Goal: Information Seeking & Learning: Learn about a topic

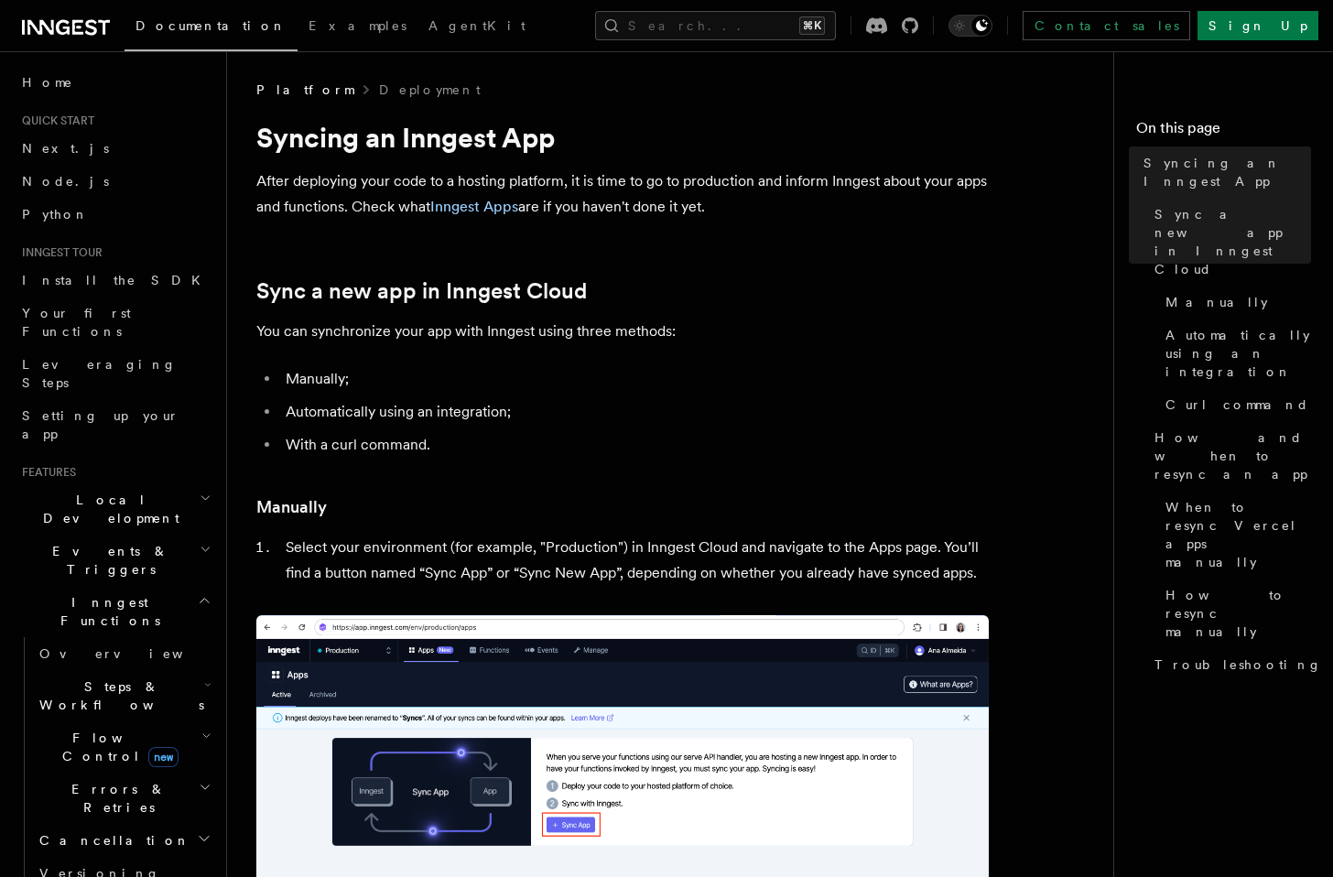
click at [99, 831] on span "Cancellation" at bounding box center [111, 840] width 158 height 18
click at [110, 866] on span "Overview" at bounding box center [151, 873] width 189 height 15
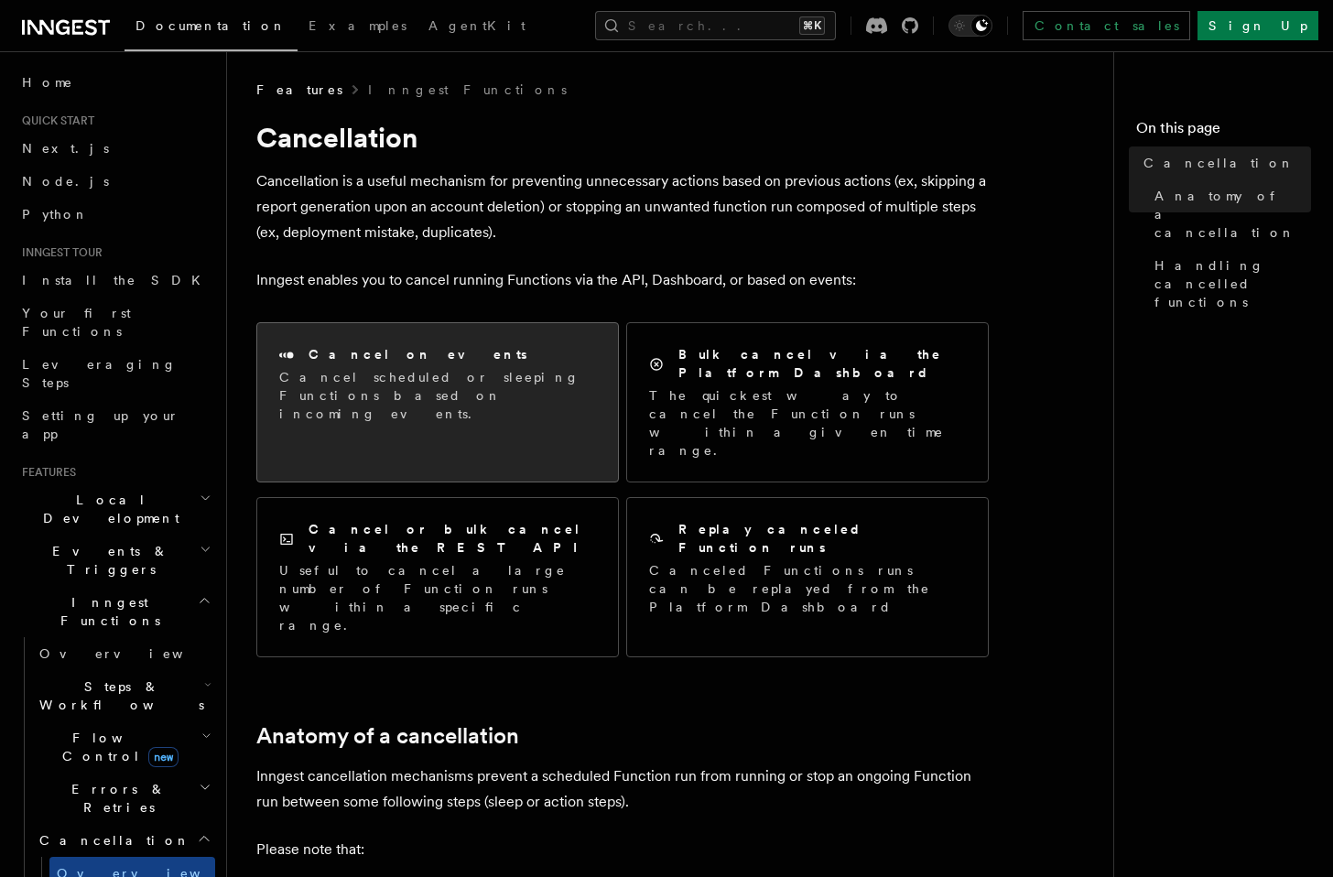
click at [481, 378] on p "Cancel scheduled or sleeping Functions based on incoming events." at bounding box center [437, 395] width 317 height 55
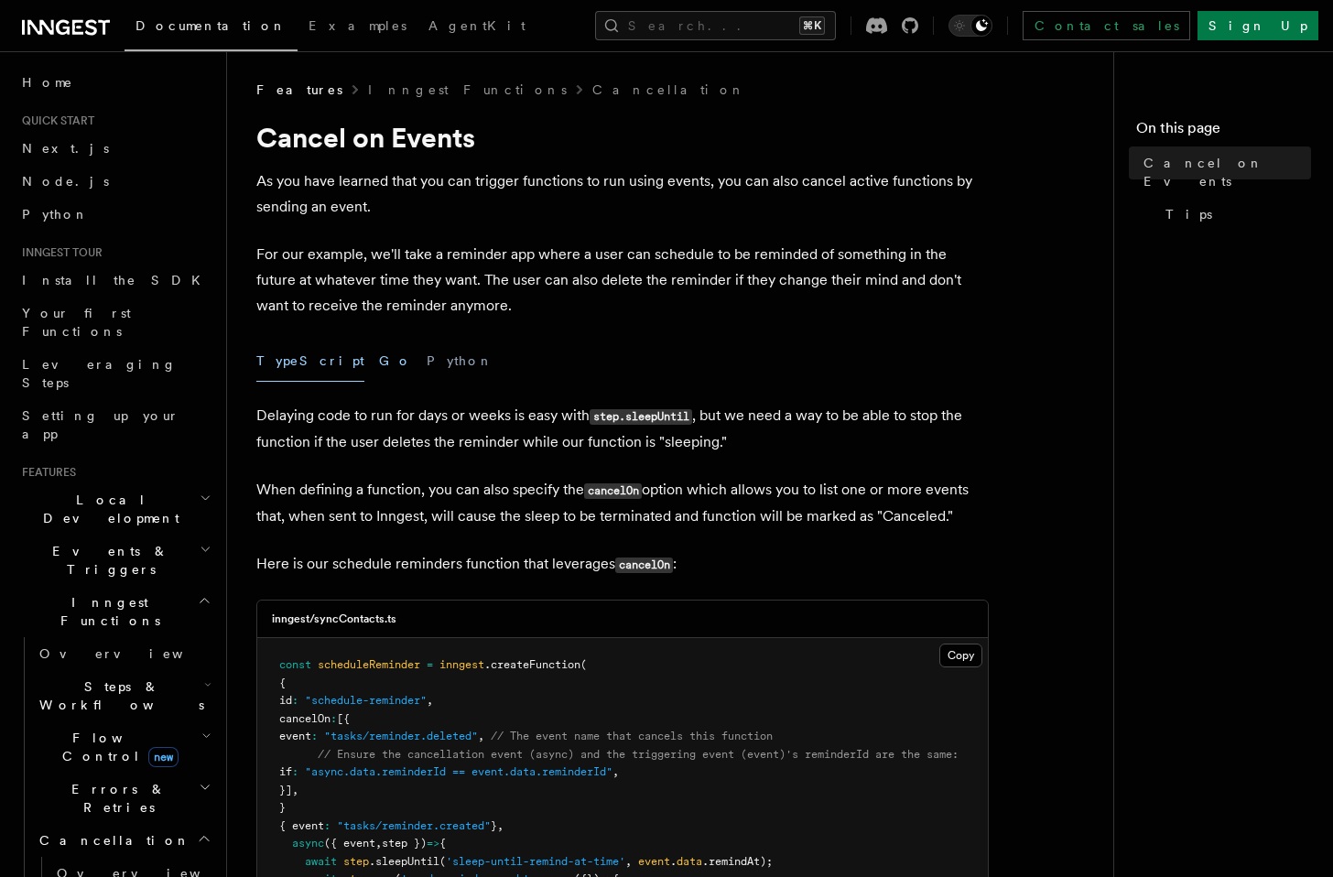
click at [379, 367] on button "Go" at bounding box center [395, 361] width 33 height 41
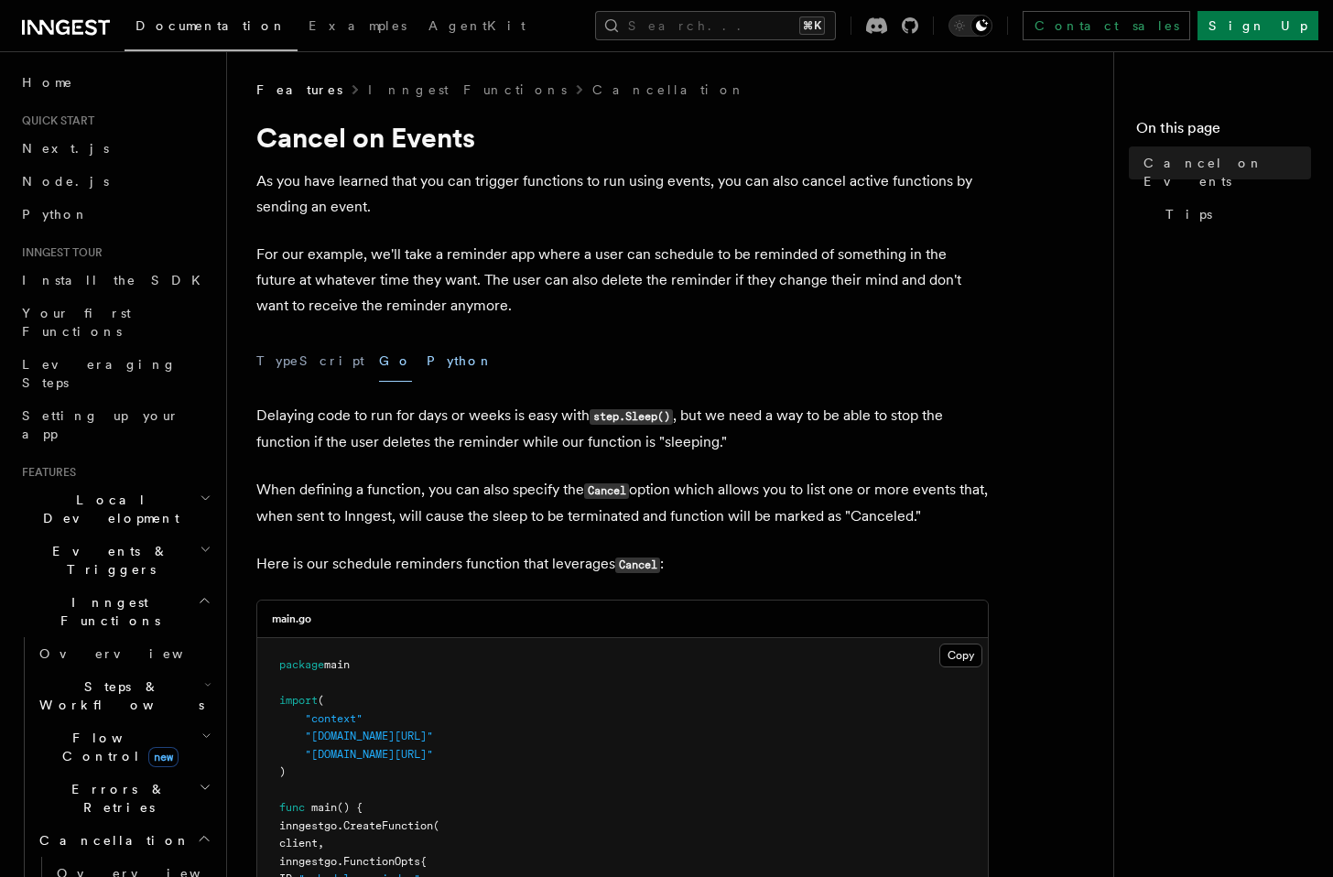
click at [427, 366] on button "Python" at bounding box center [460, 361] width 67 height 41
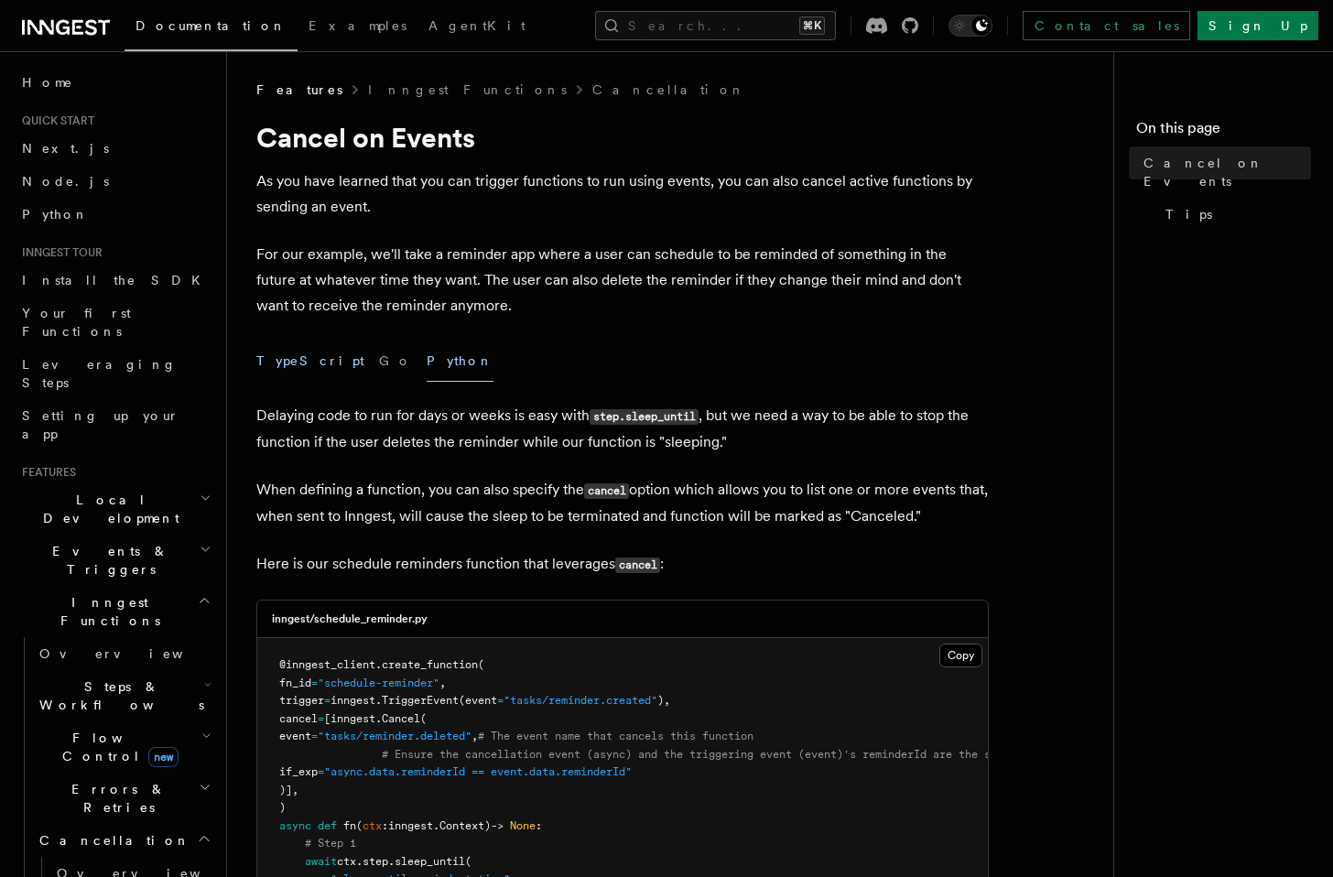
click at [297, 370] on button "TypeScript" at bounding box center [310, 361] width 108 height 41
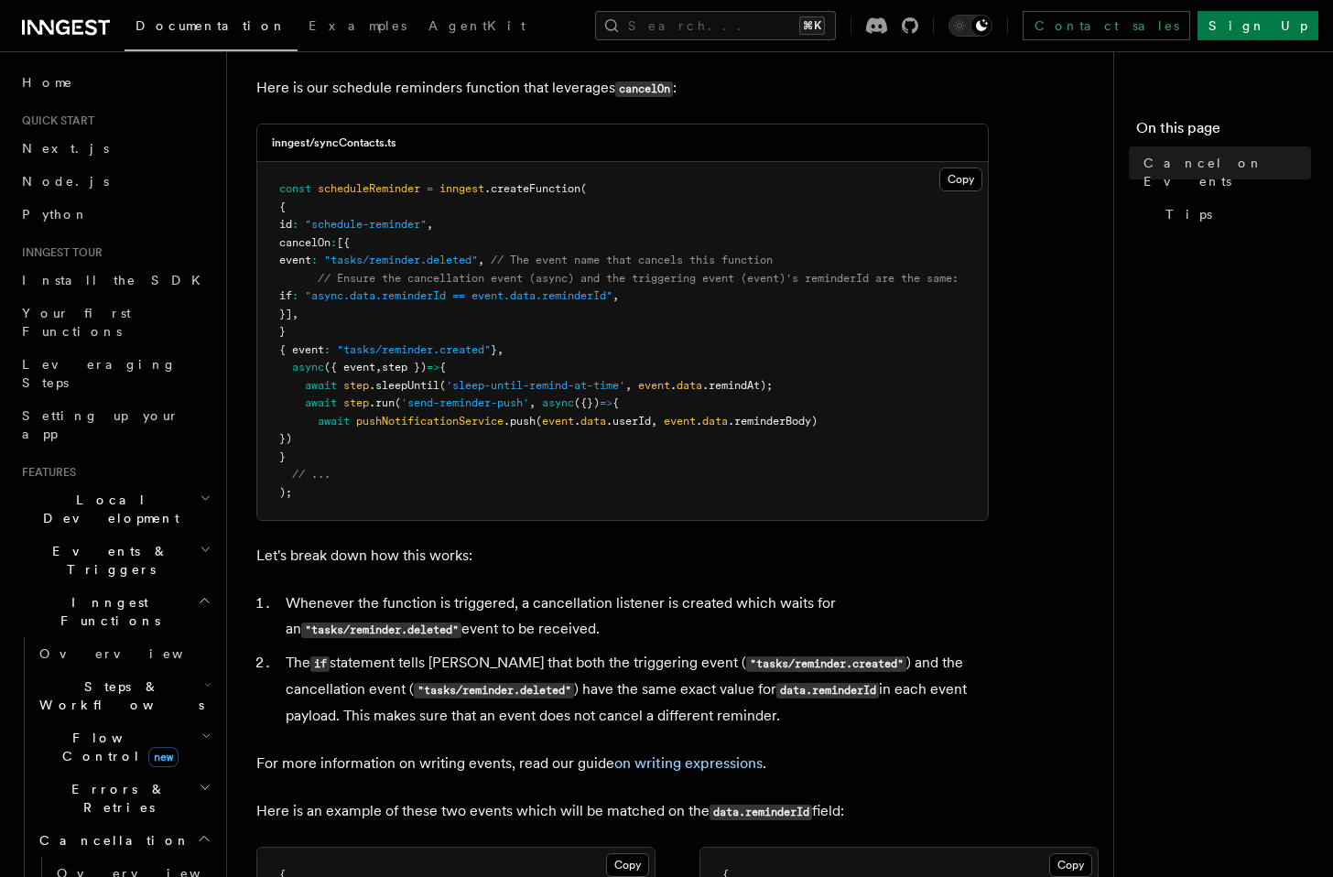
scroll to position [24, 0]
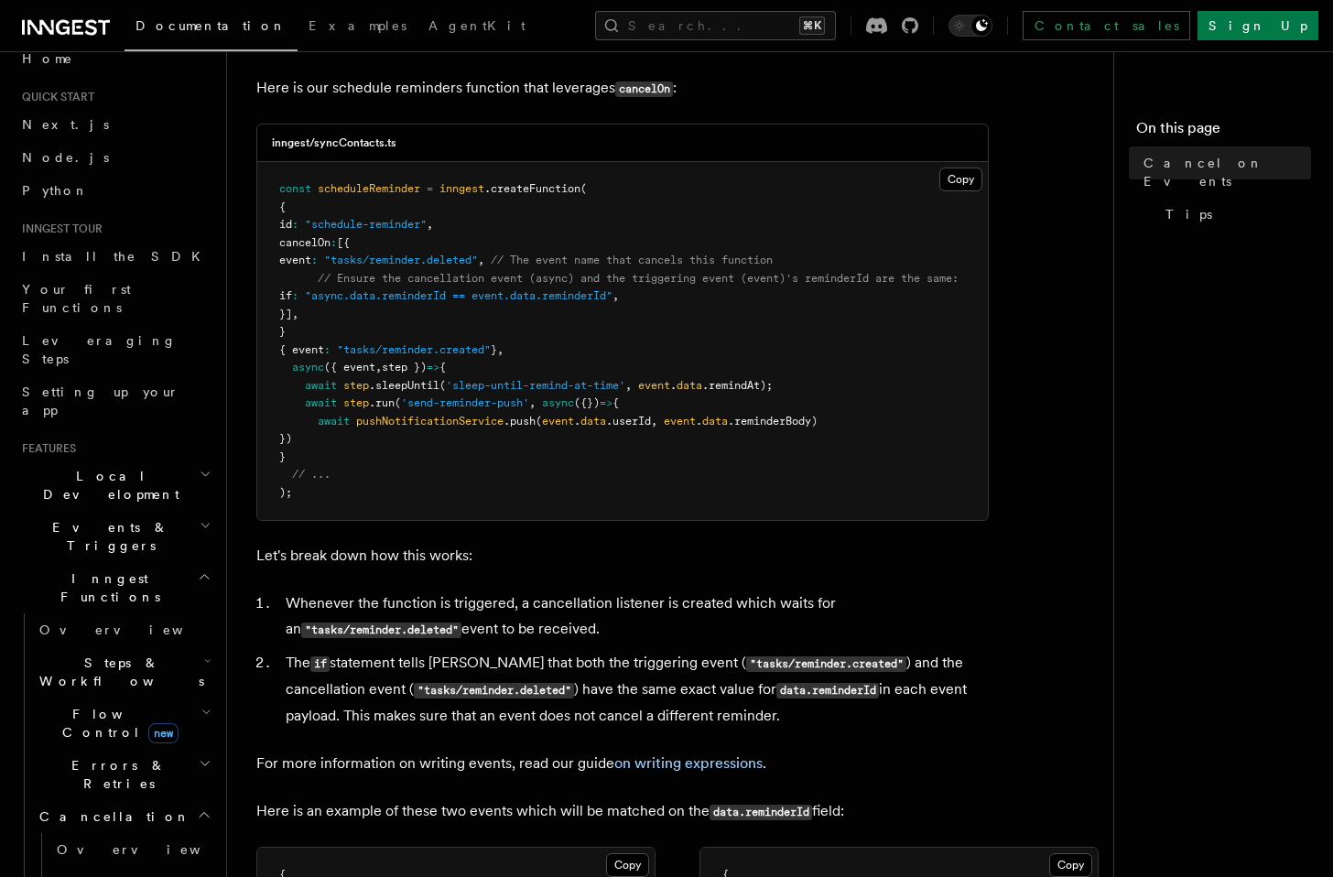
click at [103, 749] on h2 "Errors & Retries" at bounding box center [123, 774] width 183 height 51
click at [81, 705] on span "Flow Control new" at bounding box center [116, 723] width 169 height 37
click at [98, 758] on span "Overview" at bounding box center [151, 765] width 189 height 15
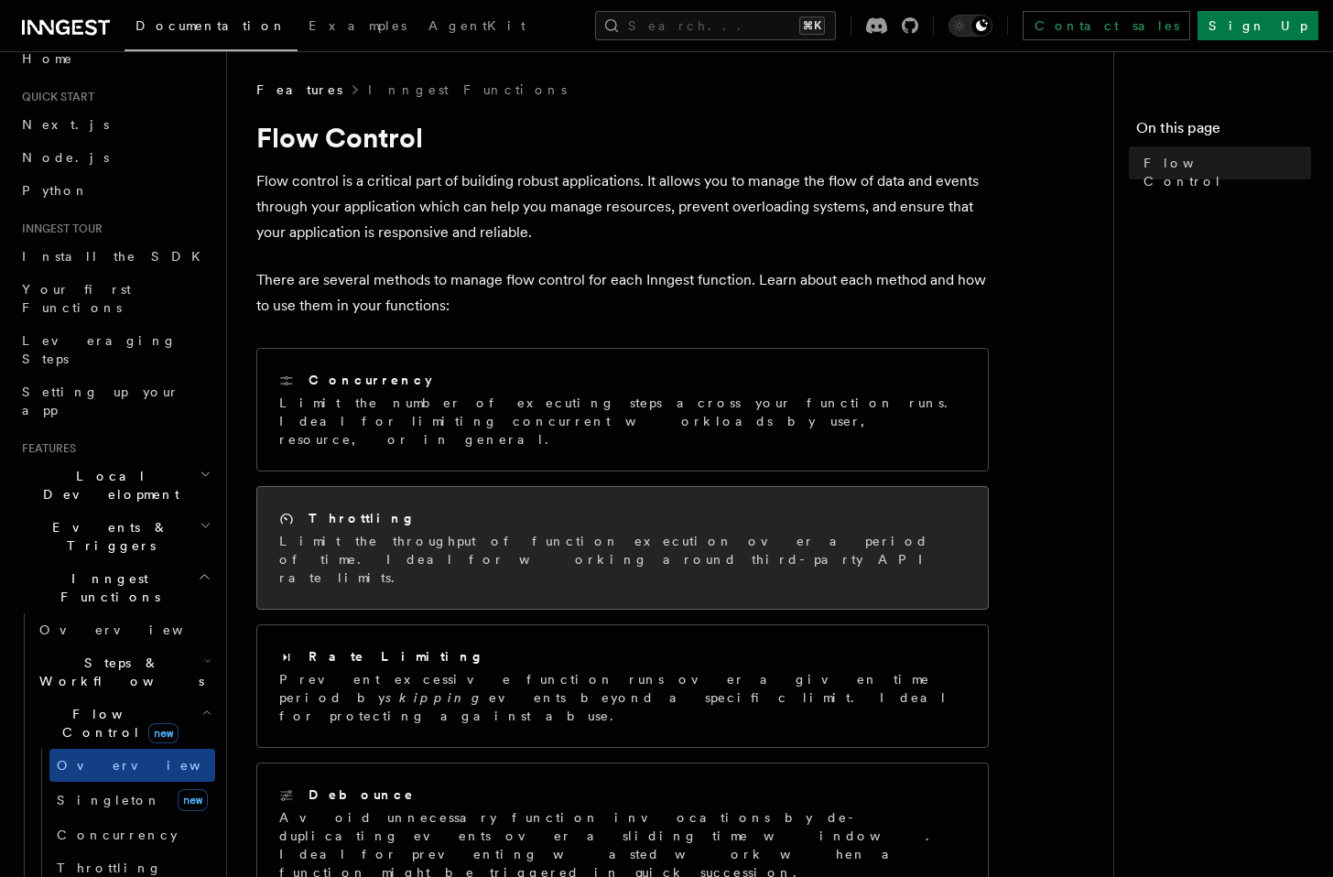
scroll to position [225, 0]
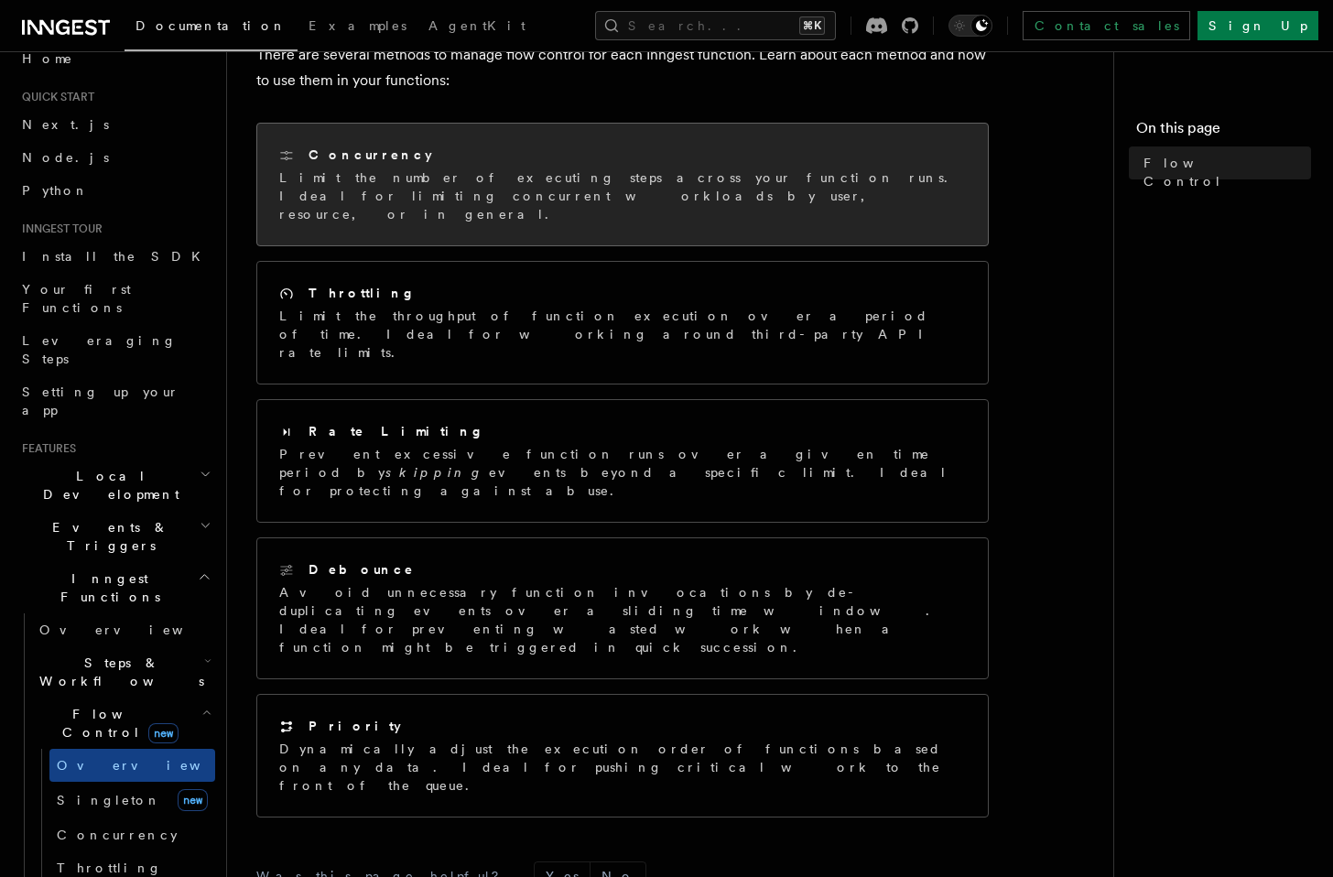
click at [422, 202] on p "Limit the number of executing steps across your function runs. Ideal for limiti…" at bounding box center [622, 195] width 687 height 55
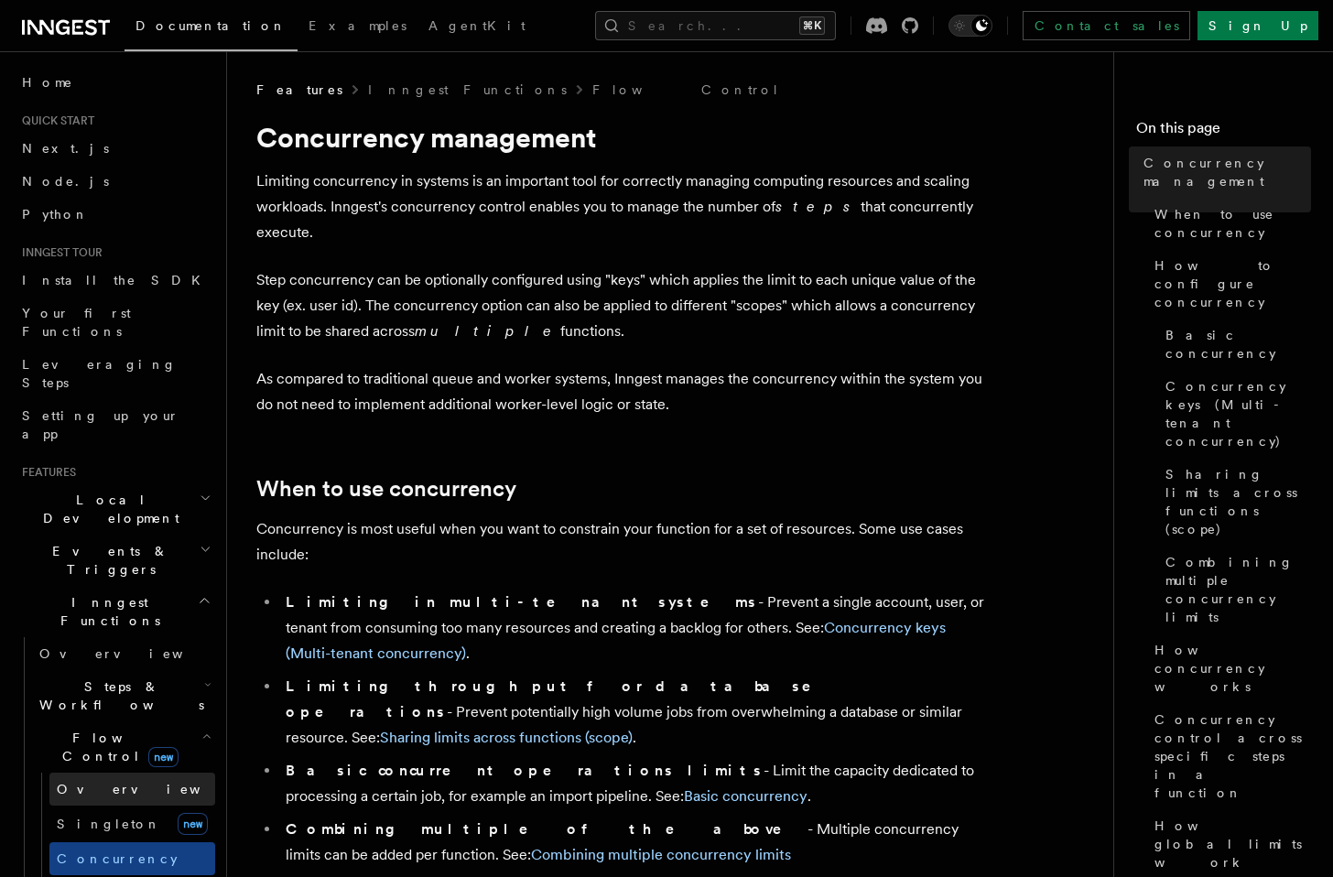
scroll to position [23, 0]
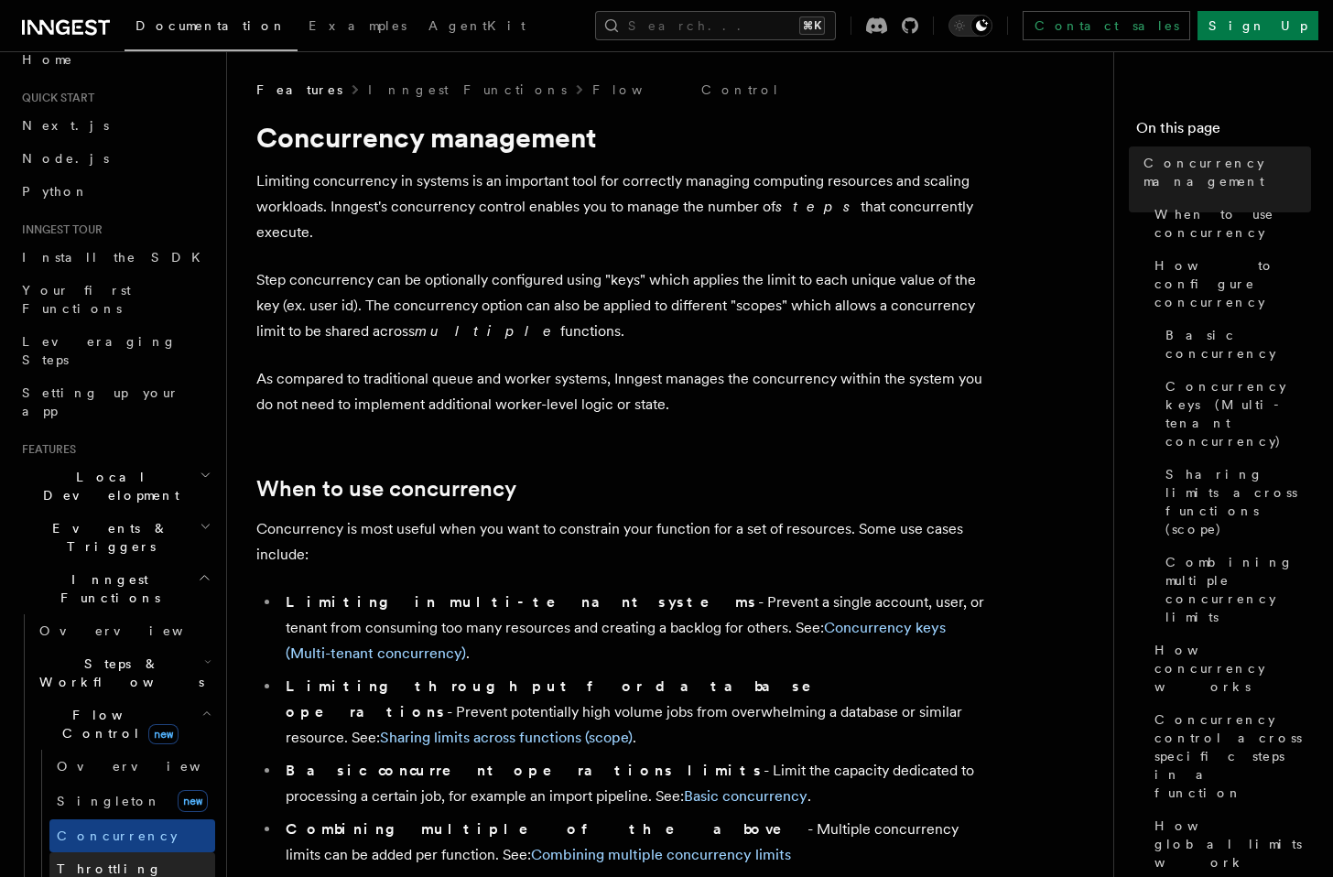
click at [91, 862] on span "Throttling" at bounding box center [109, 869] width 105 height 15
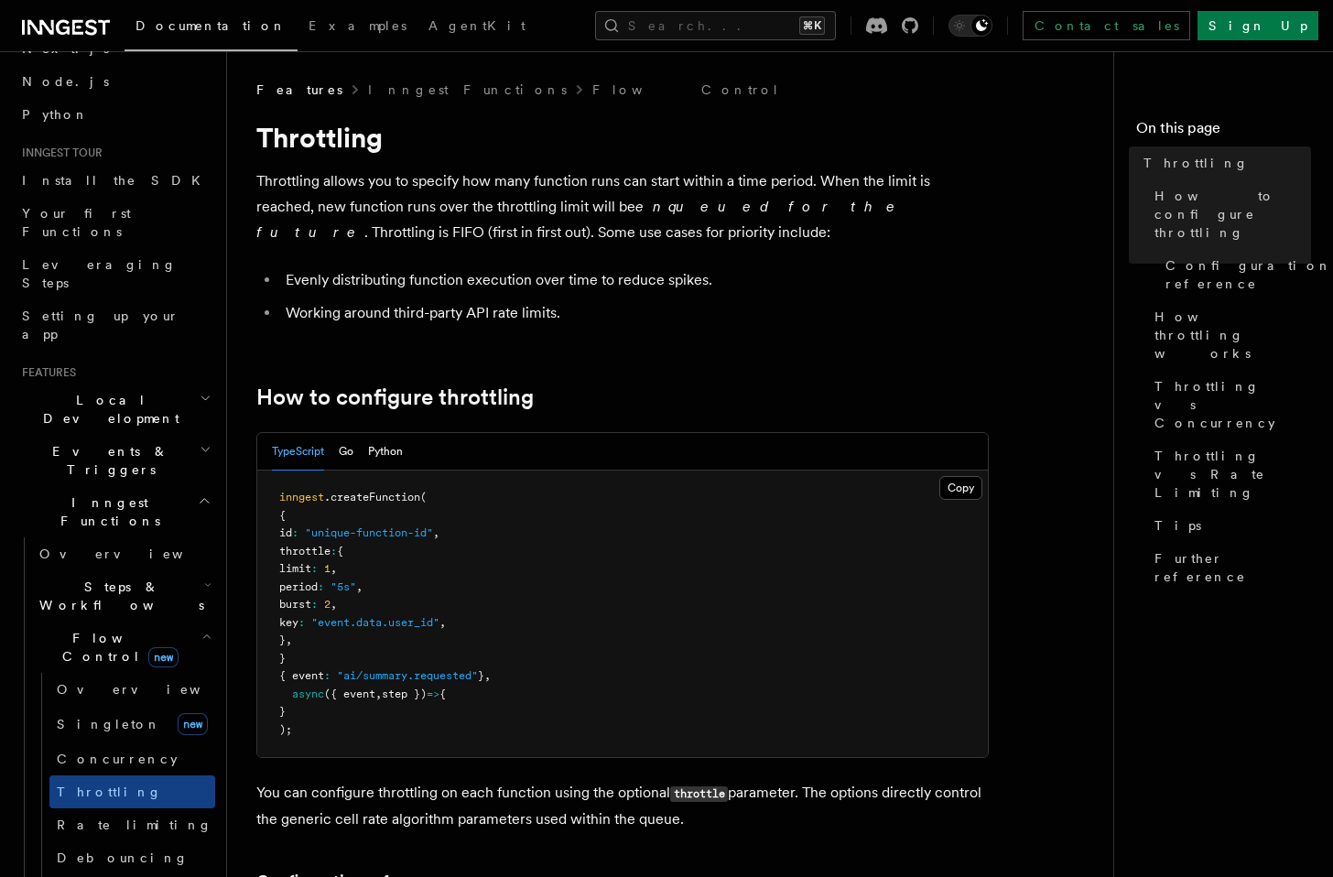
scroll to position [247, 0]
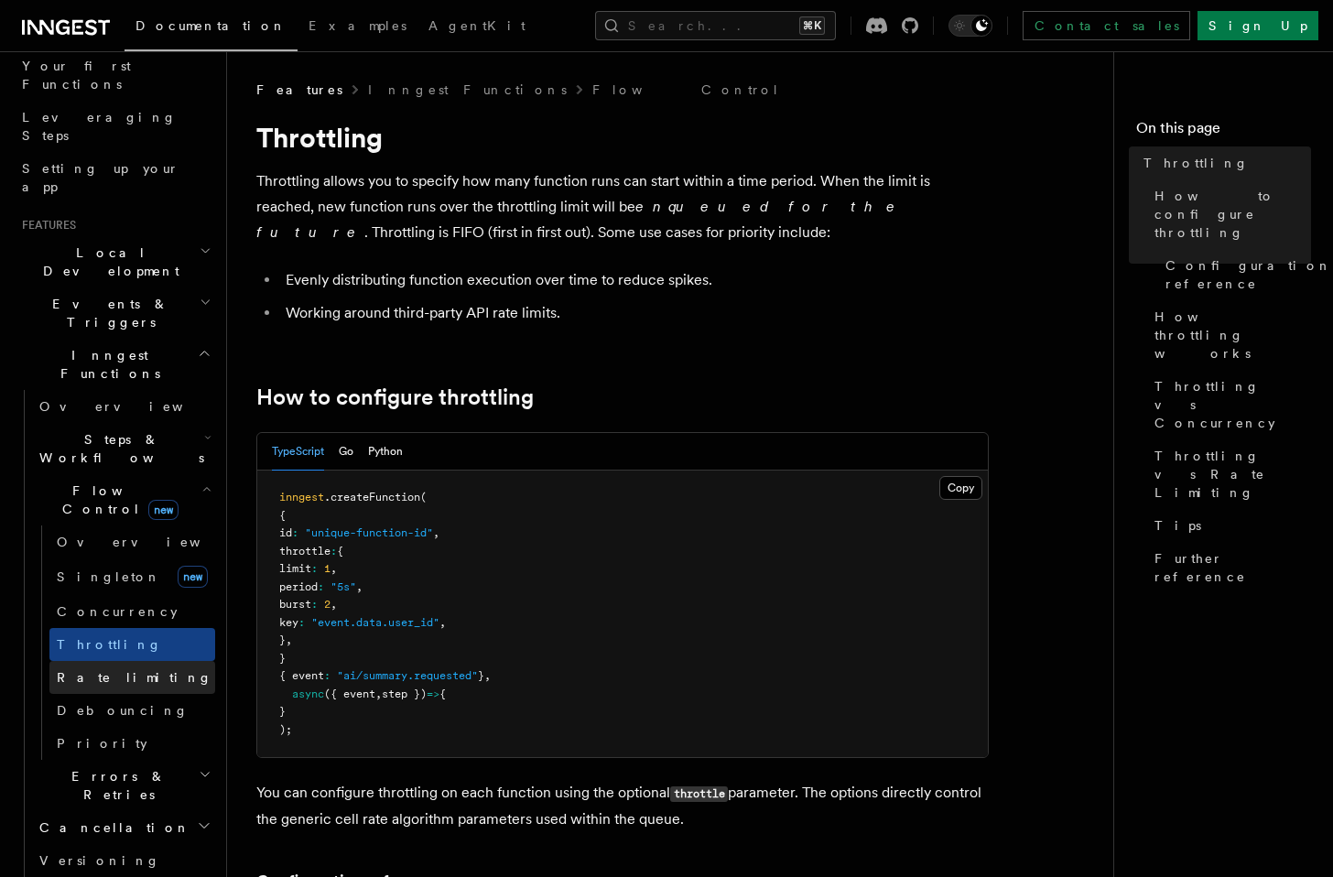
click at [115, 661] on link "Rate limiting" at bounding box center [132, 677] width 166 height 33
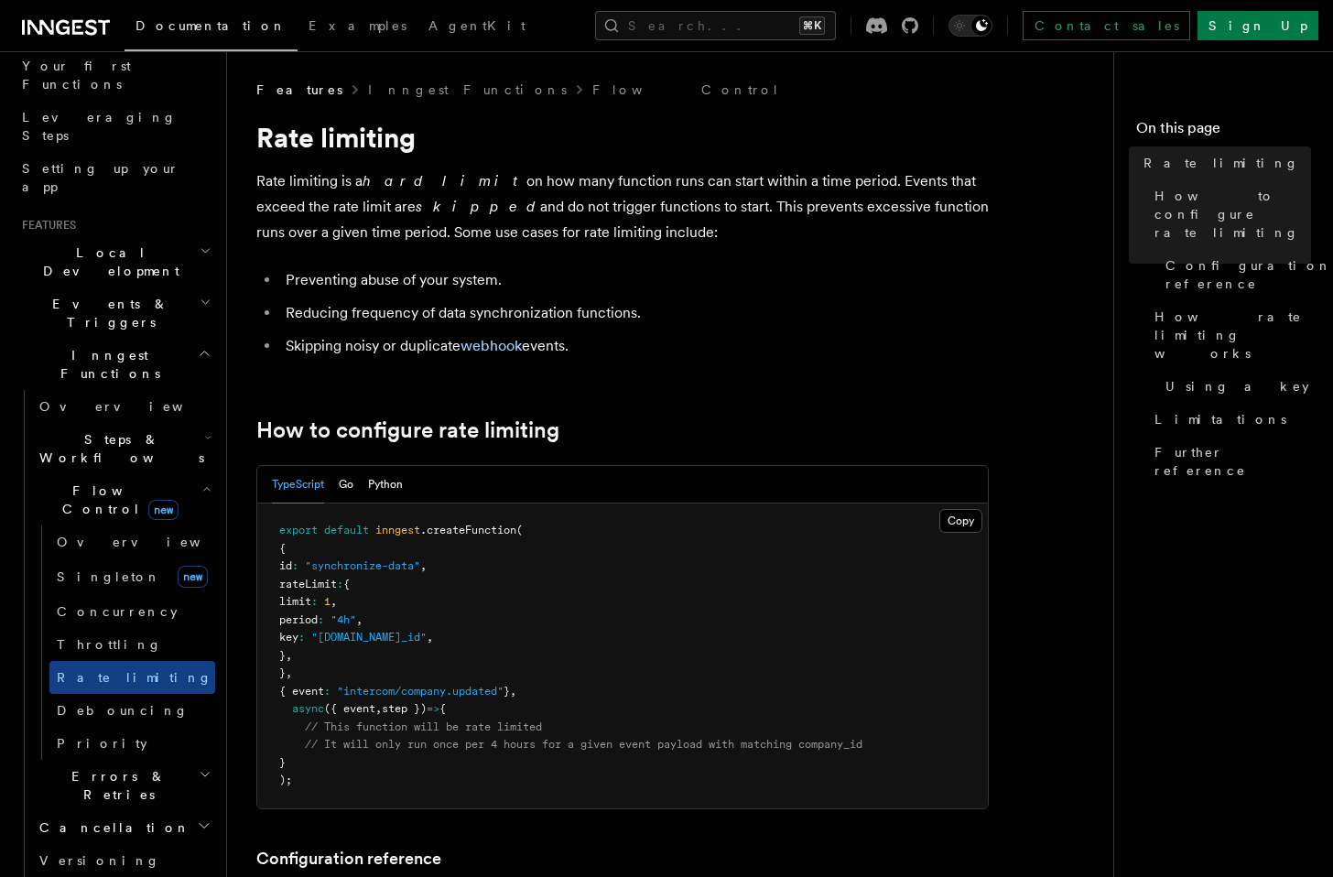
scroll to position [12, 0]
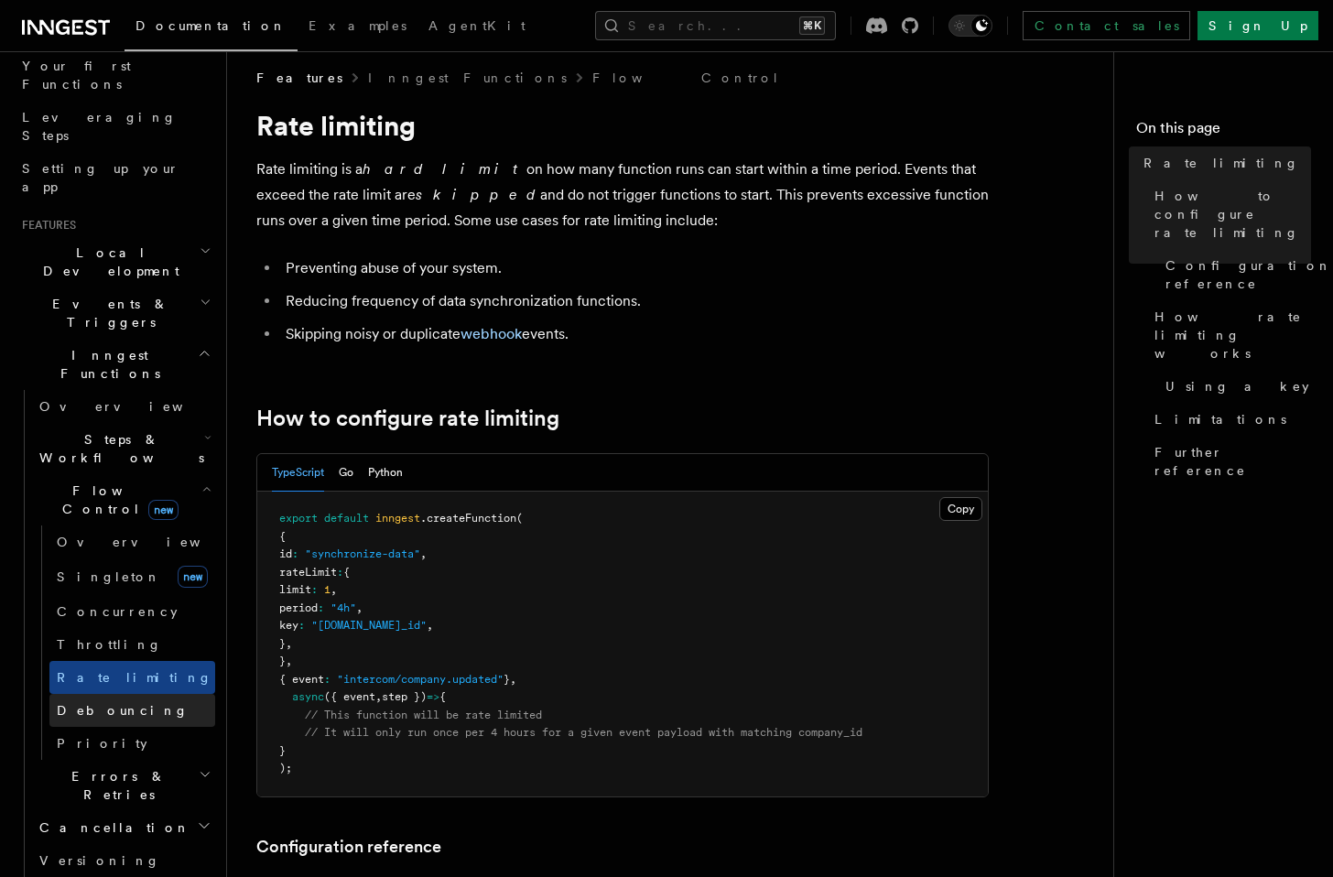
click at [136, 694] on link "Debouncing" at bounding box center [132, 710] width 166 height 33
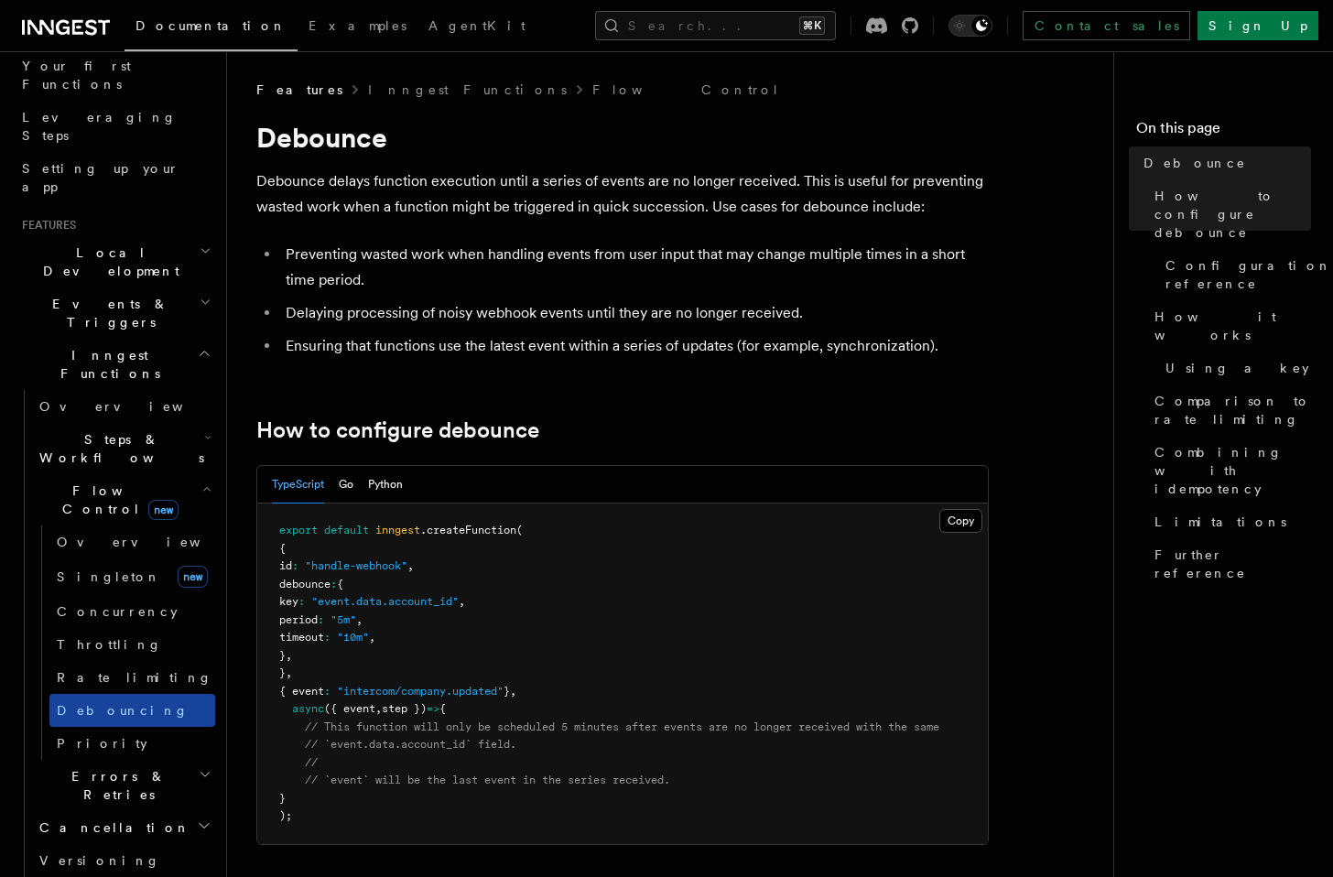
scroll to position [259, 0]
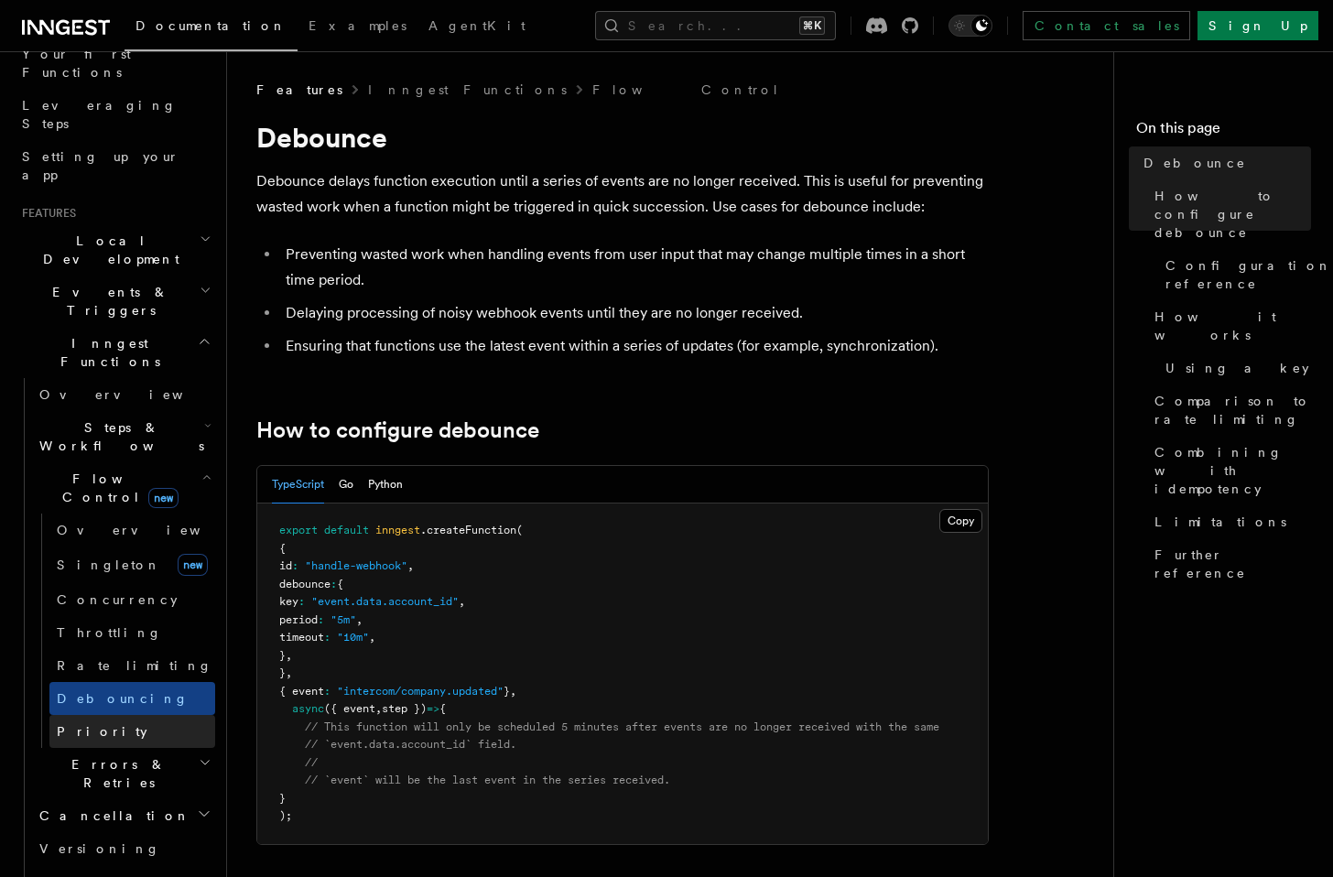
click at [125, 715] on link "Priority" at bounding box center [132, 731] width 166 height 33
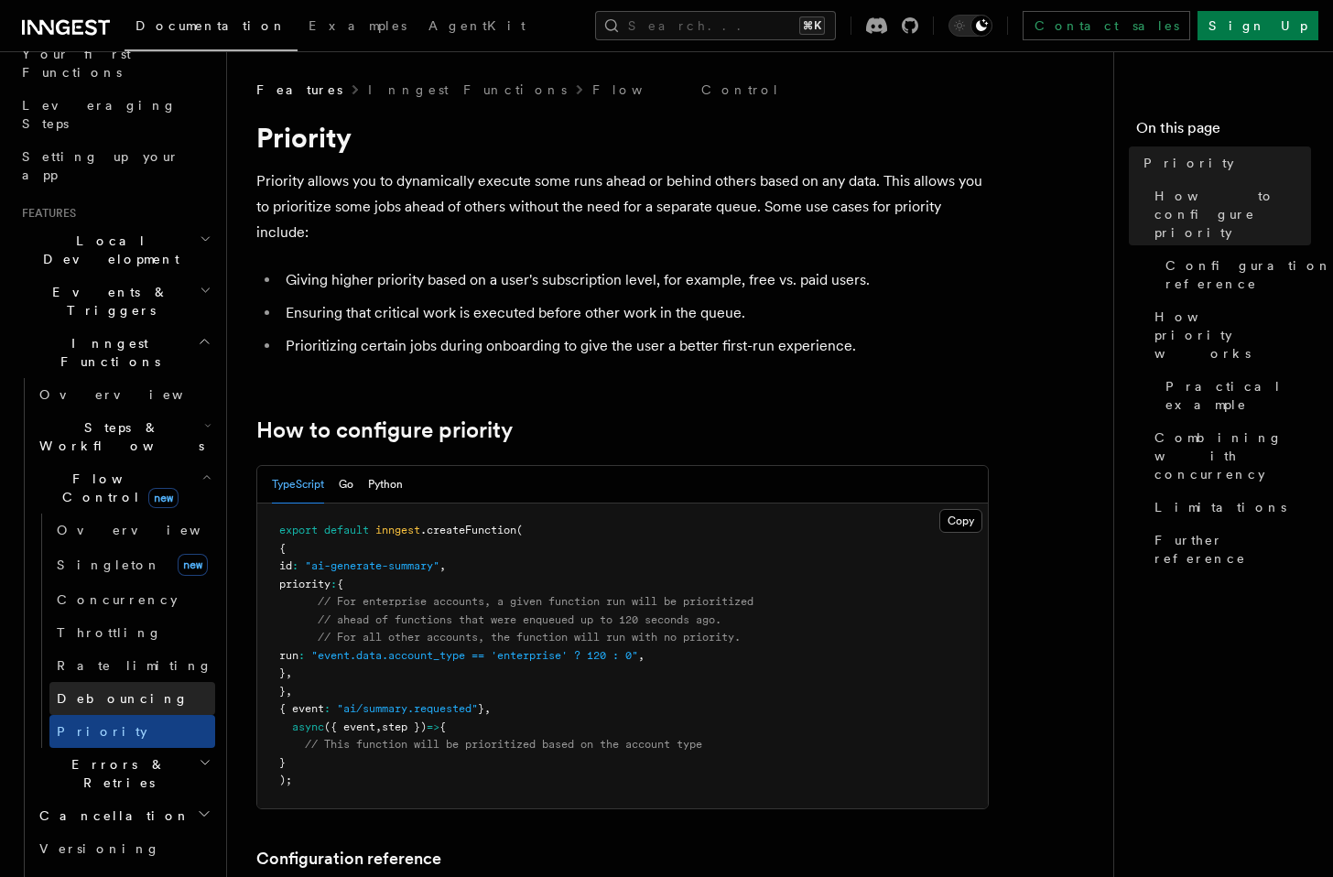
click at [123, 691] on span "Debouncing" at bounding box center [123, 698] width 132 height 15
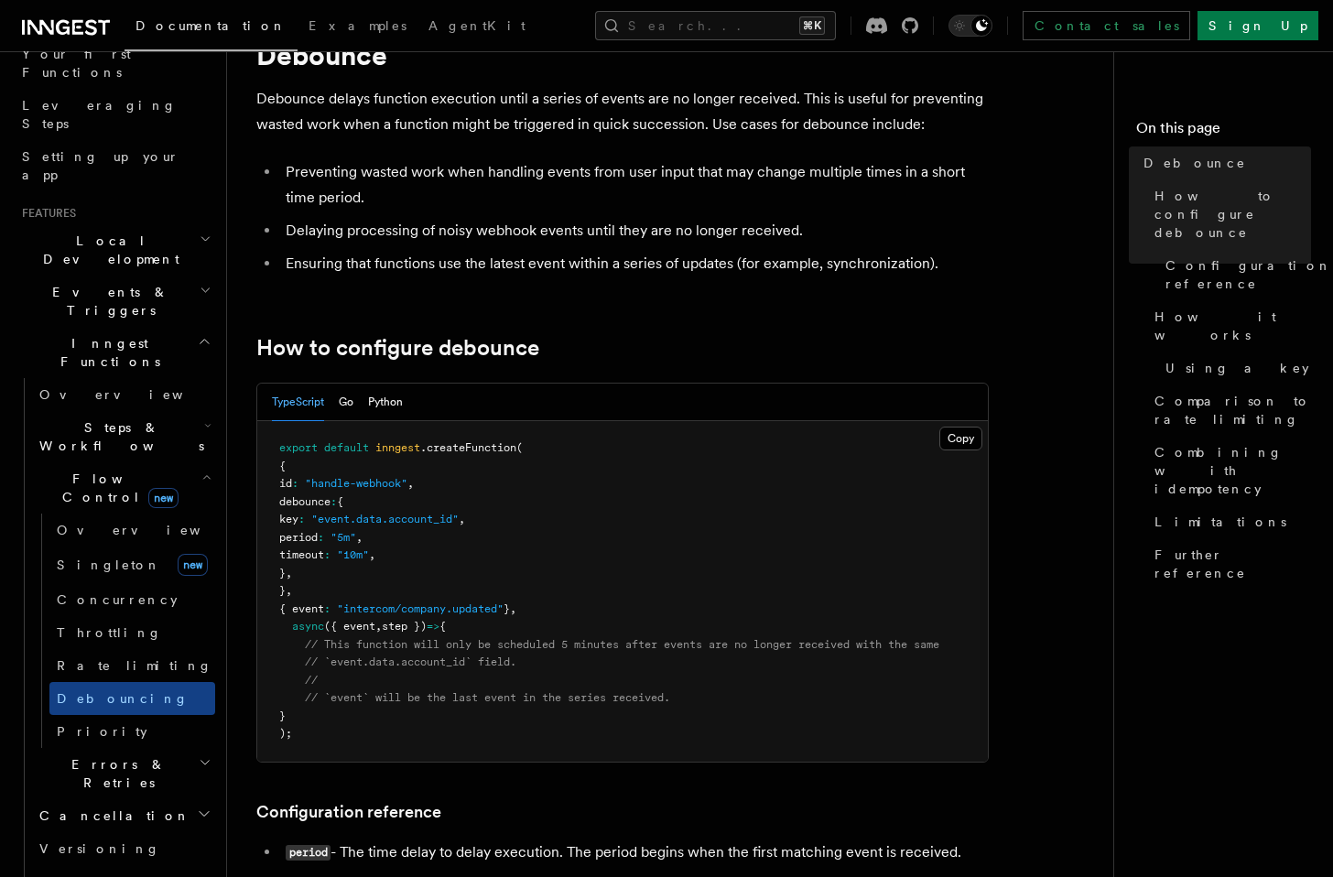
scroll to position [27, 0]
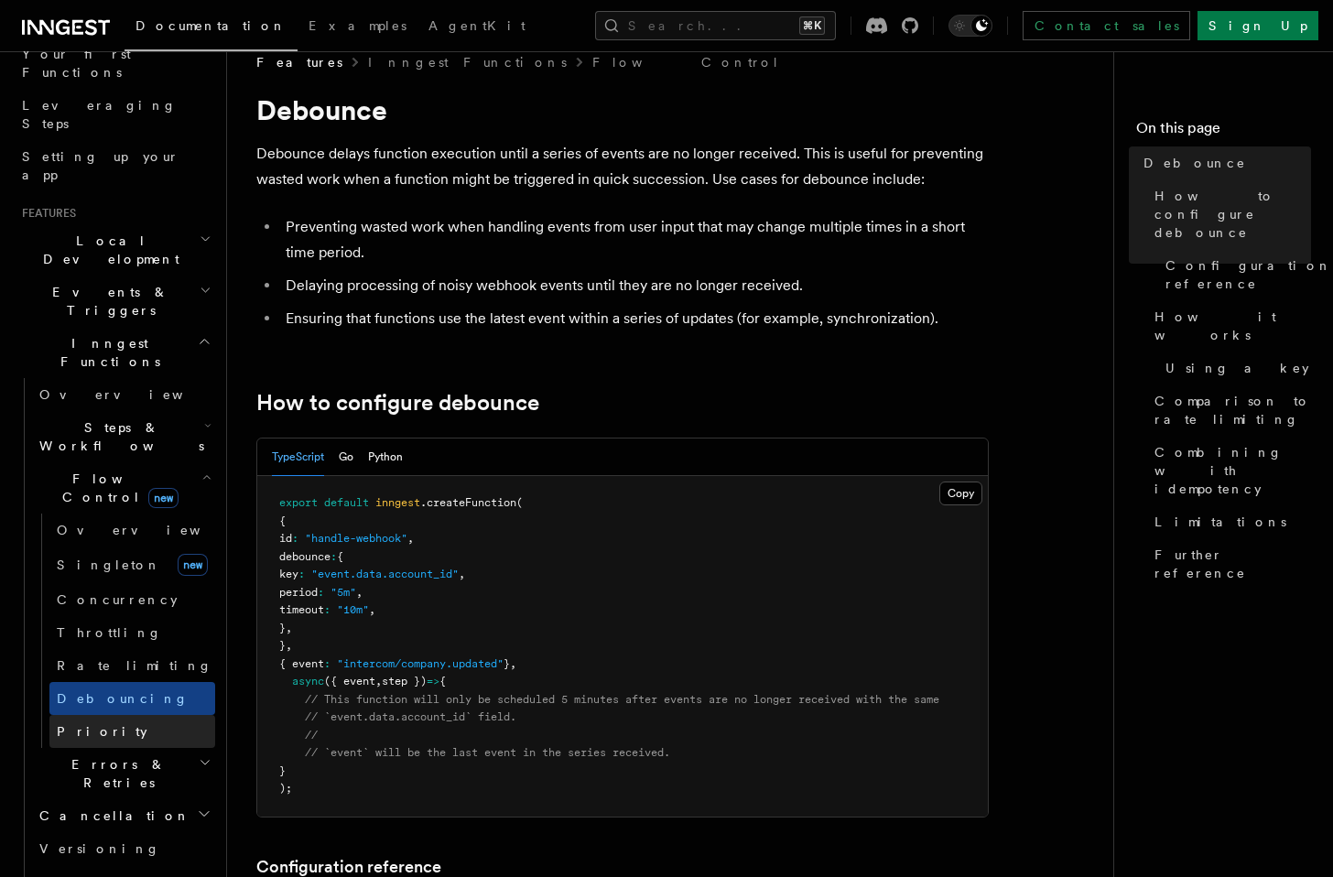
click at [65, 722] on span "Priority" at bounding box center [102, 731] width 91 height 18
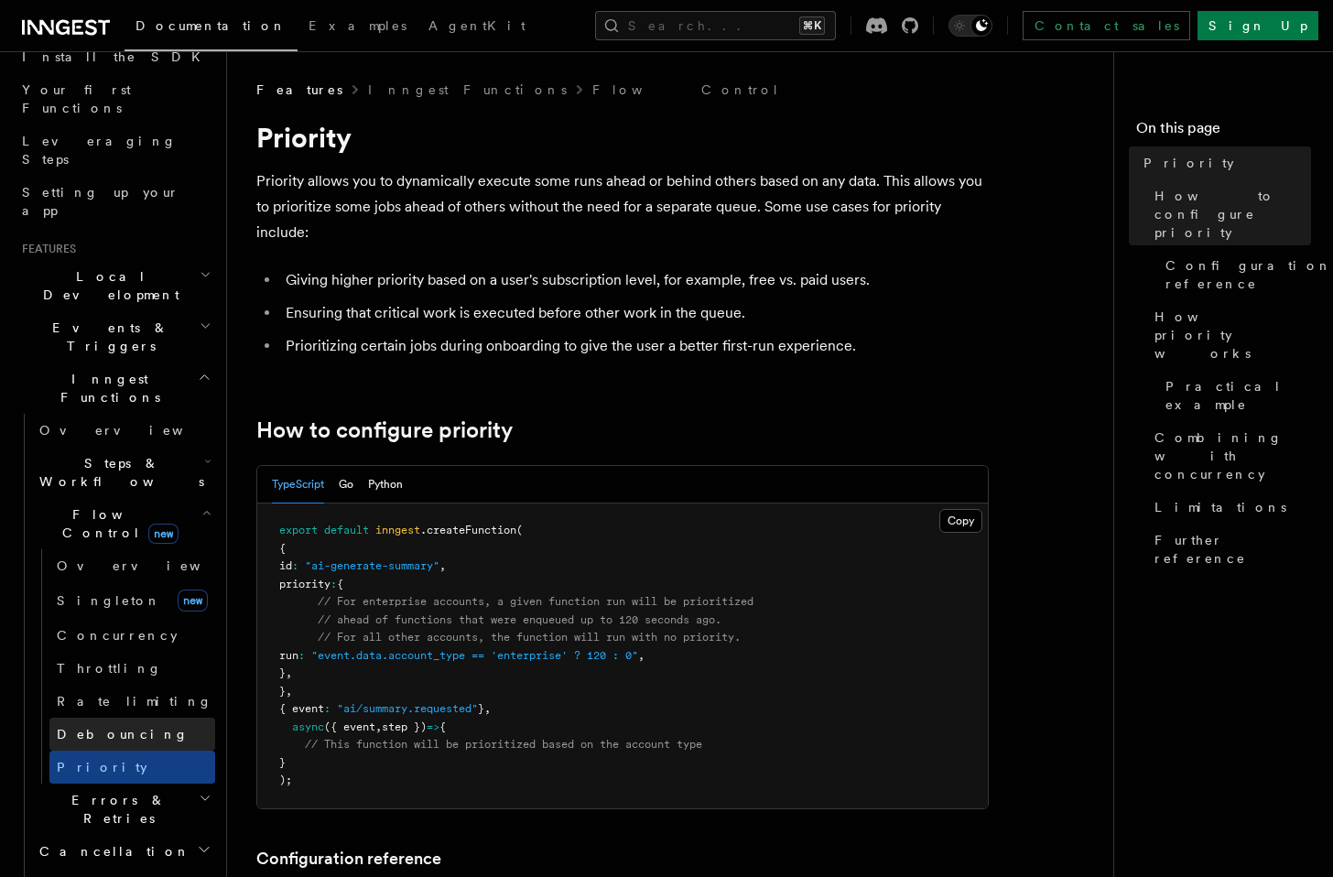
click at [106, 727] on span "Debouncing" at bounding box center [123, 734] width 132 height 15
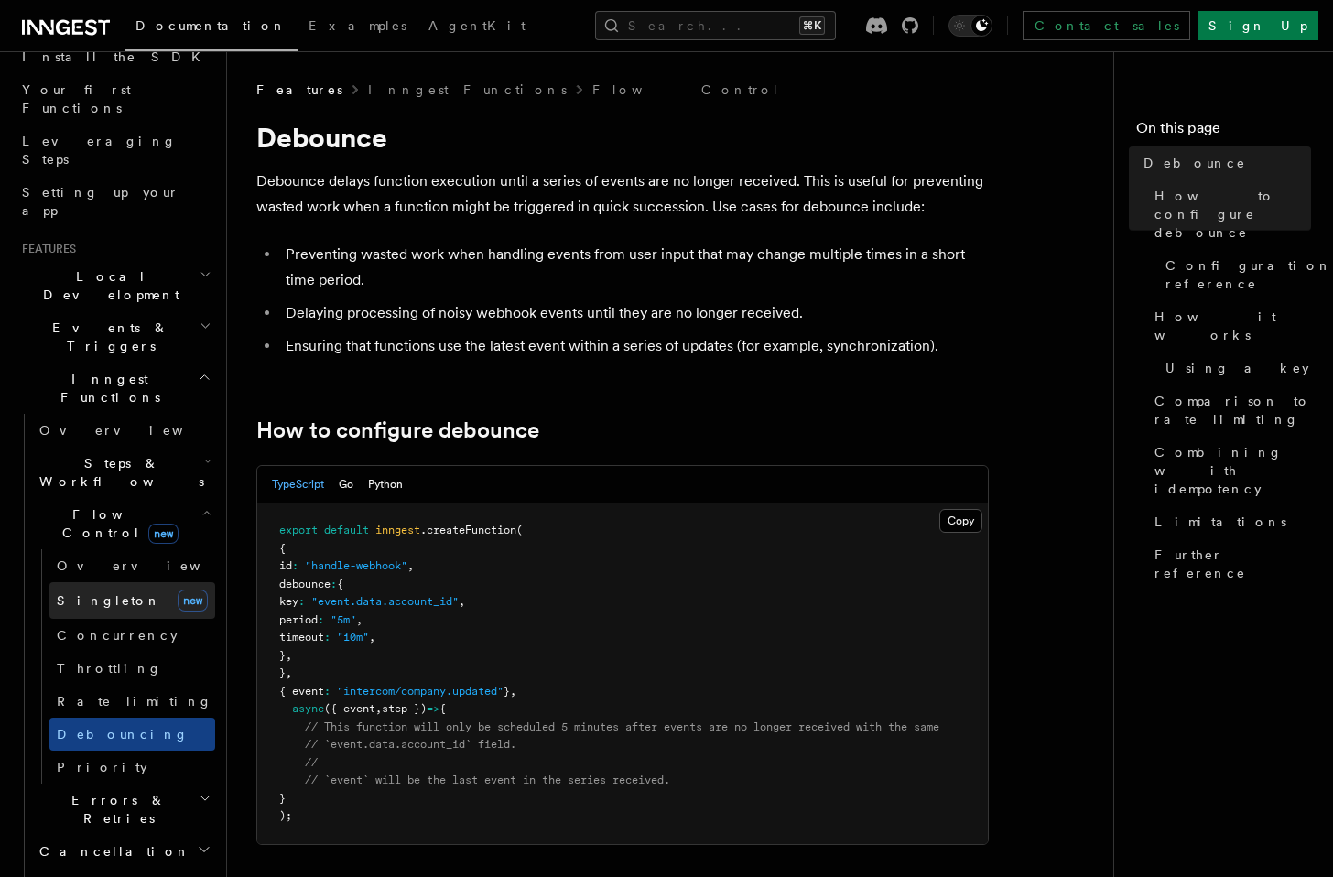
scroll to position [200, 0]
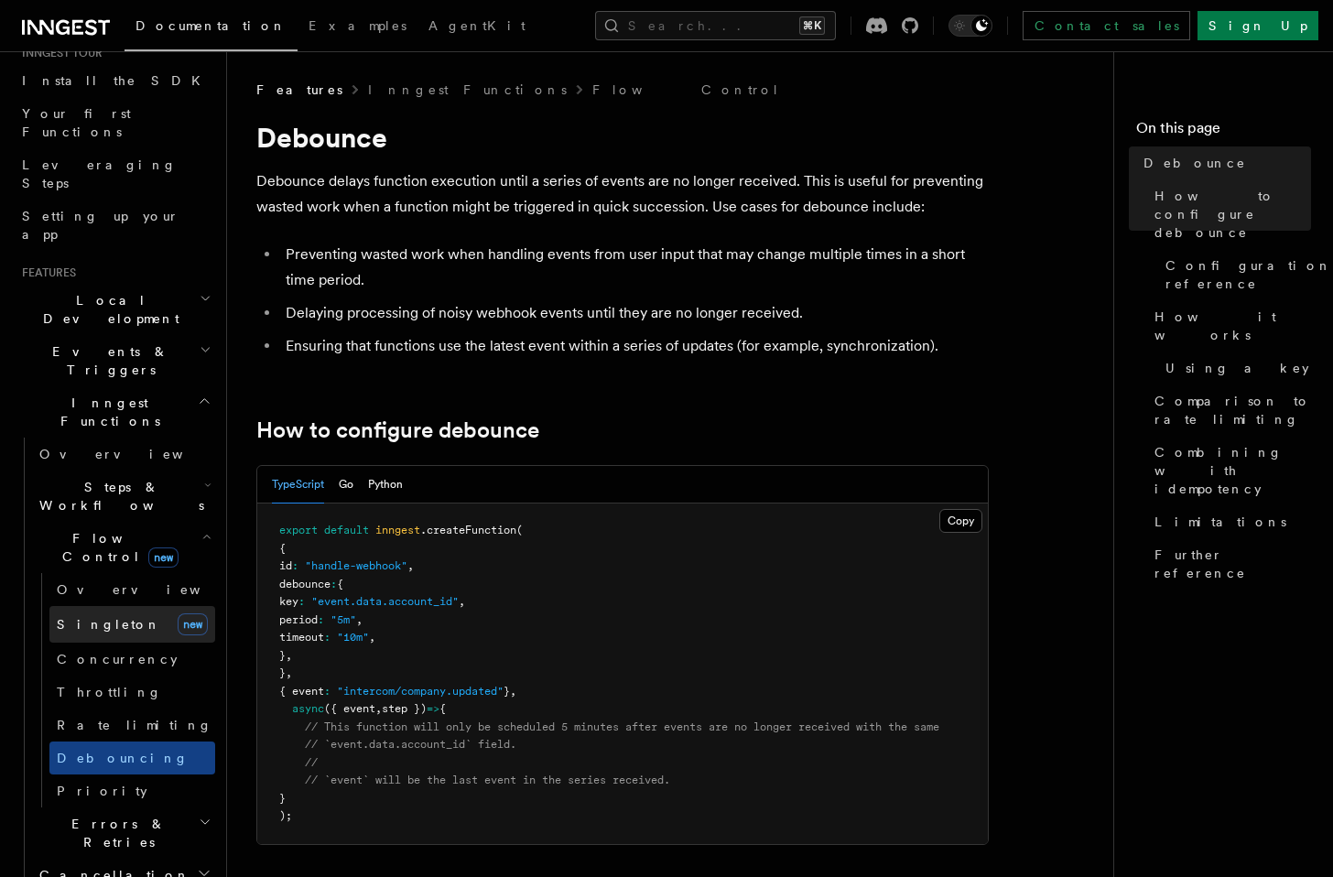
click at [108, 606] on link "[PERSON_NAME] new" at bounding box center [132, 624] width 166 height 37
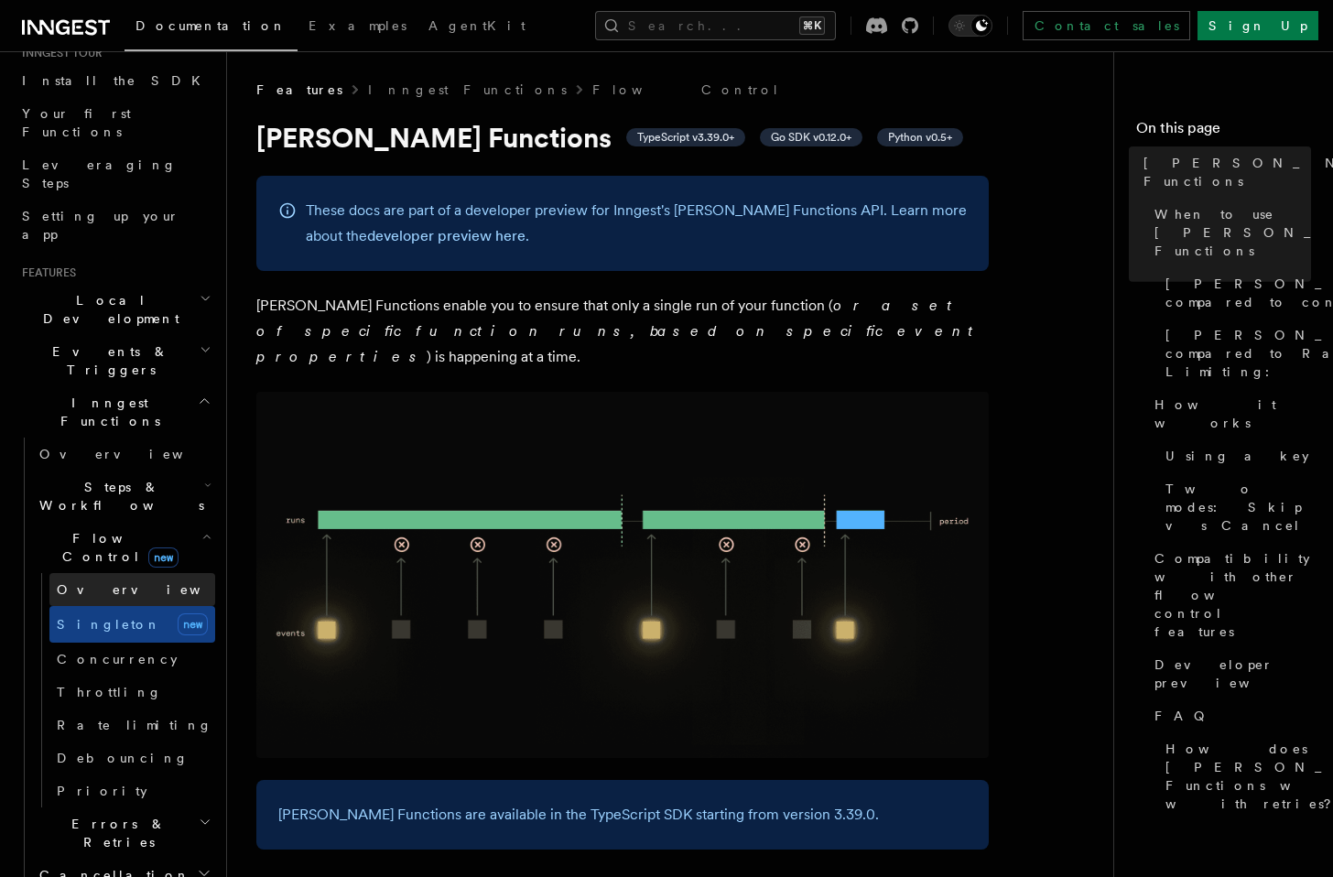
click at [108, 573] on link "Overview" at bounding box center [132, 589] width 166 height 33
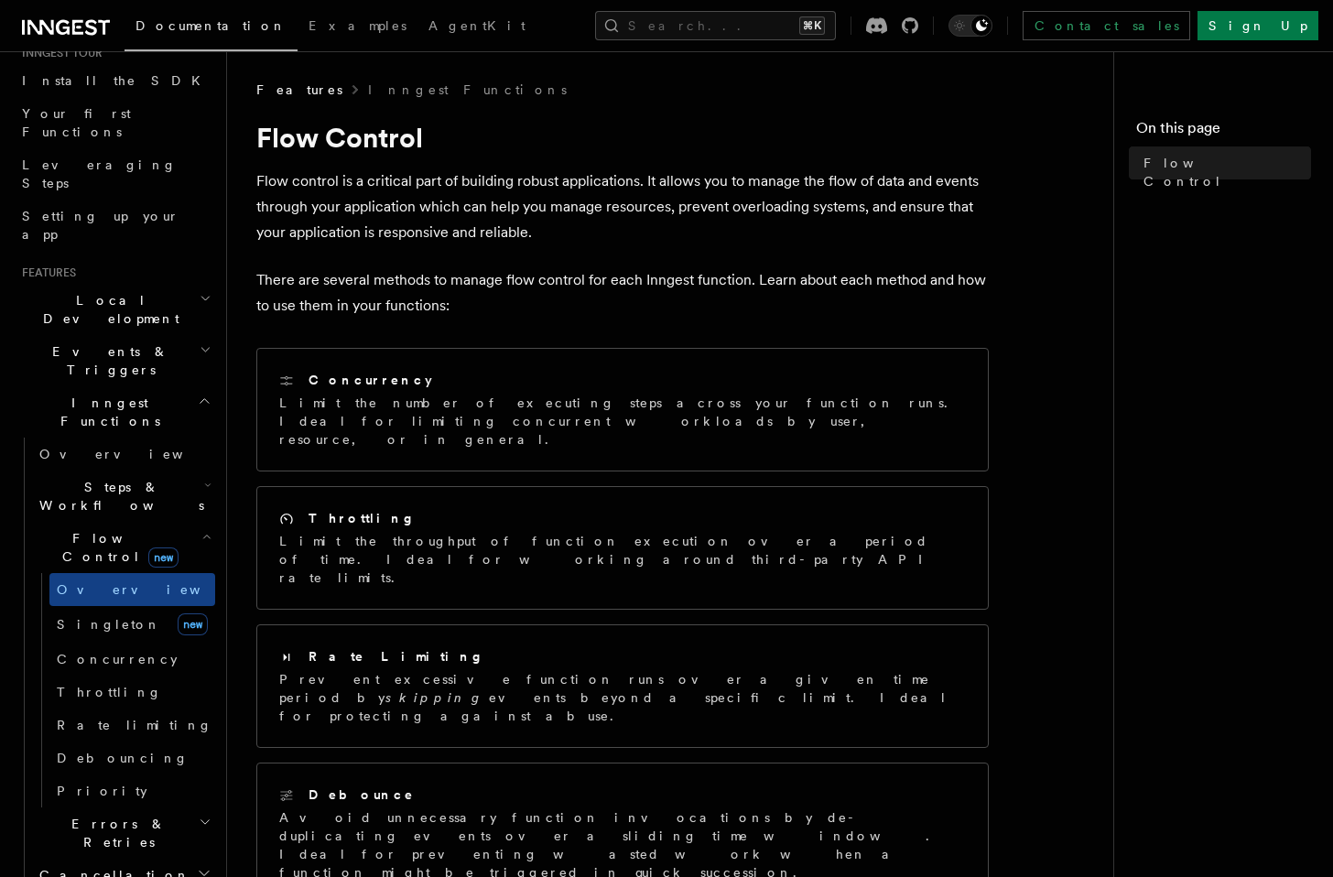
click at [111, 478] on span "Steps & Workflows" at bounding box center [118, 496] width 172 height 37
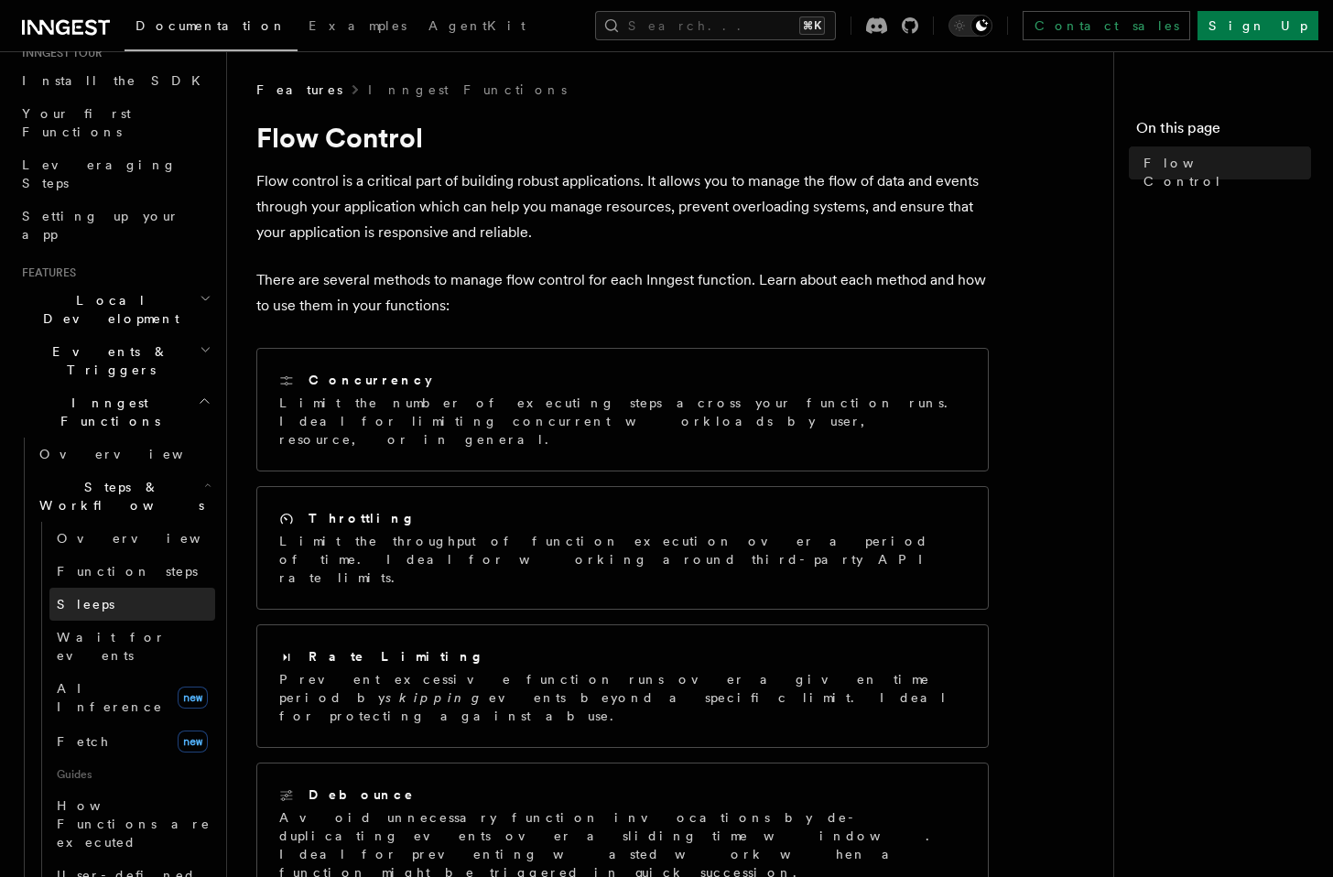
click at [115, 588] on link "Sleeps" at bounding box center [132, 604] width 166 height 33
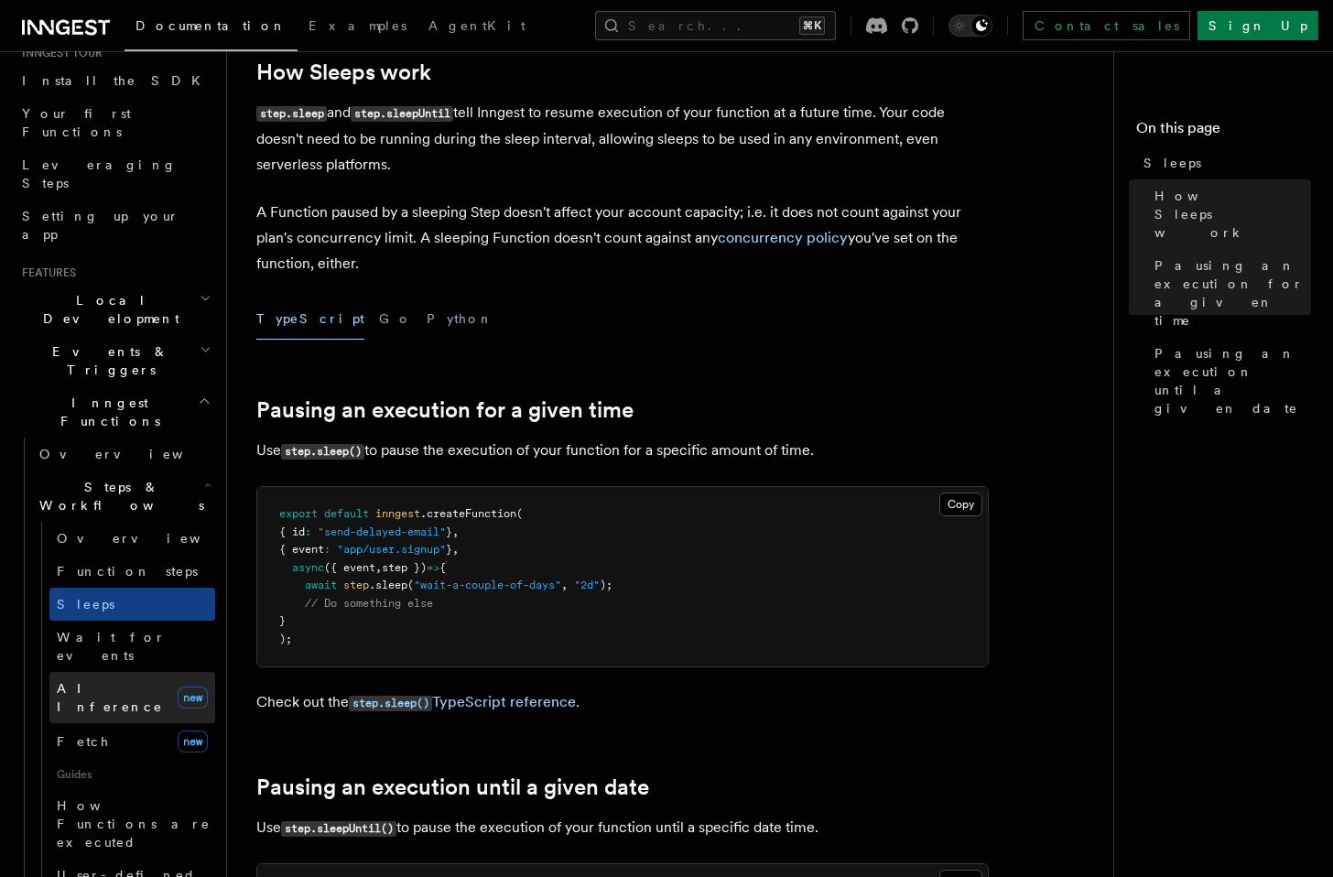
scroll to position [223, 0]
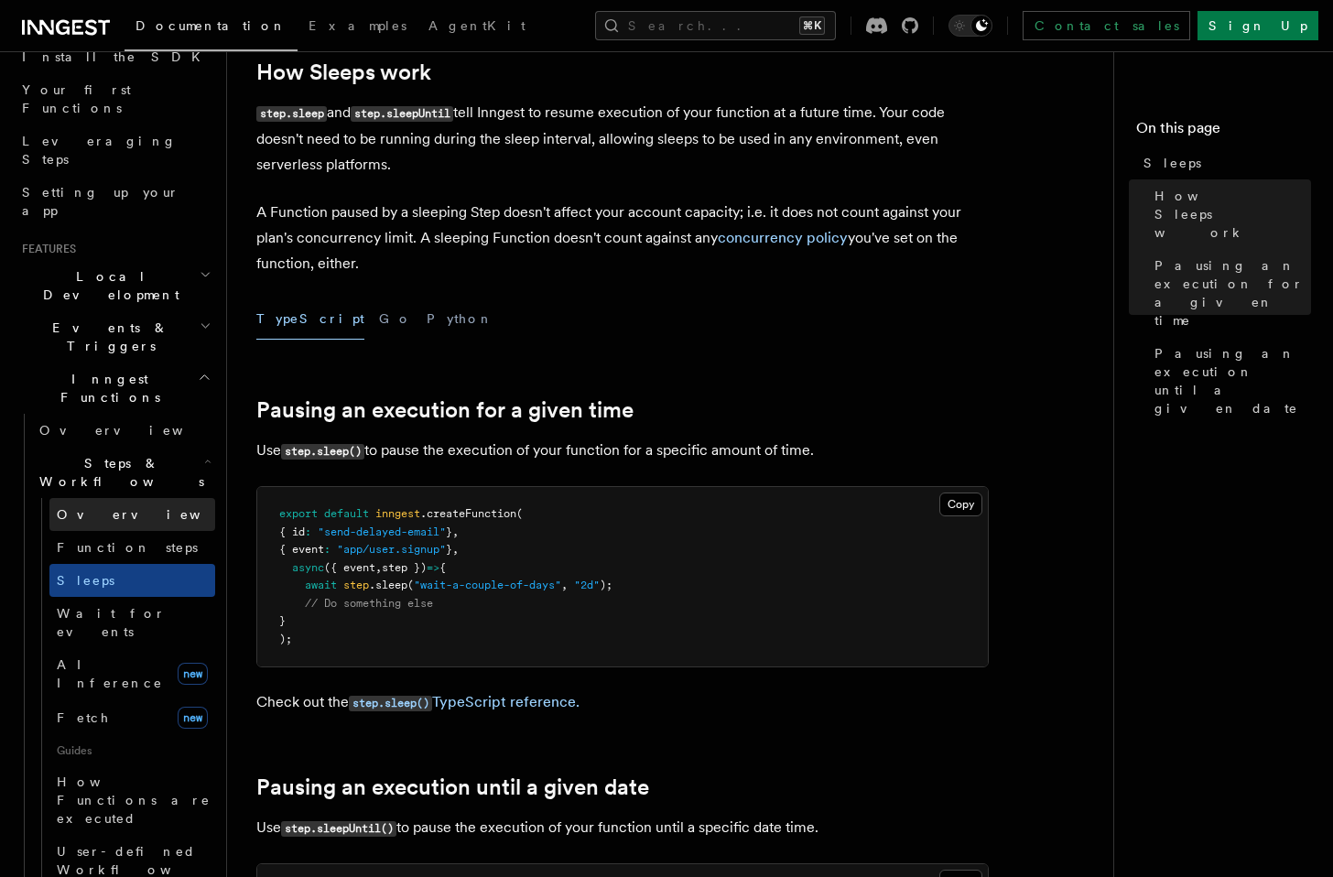
click at [115, 498] on link "Overview" at bounding box center [132, 514] width 166 height 33
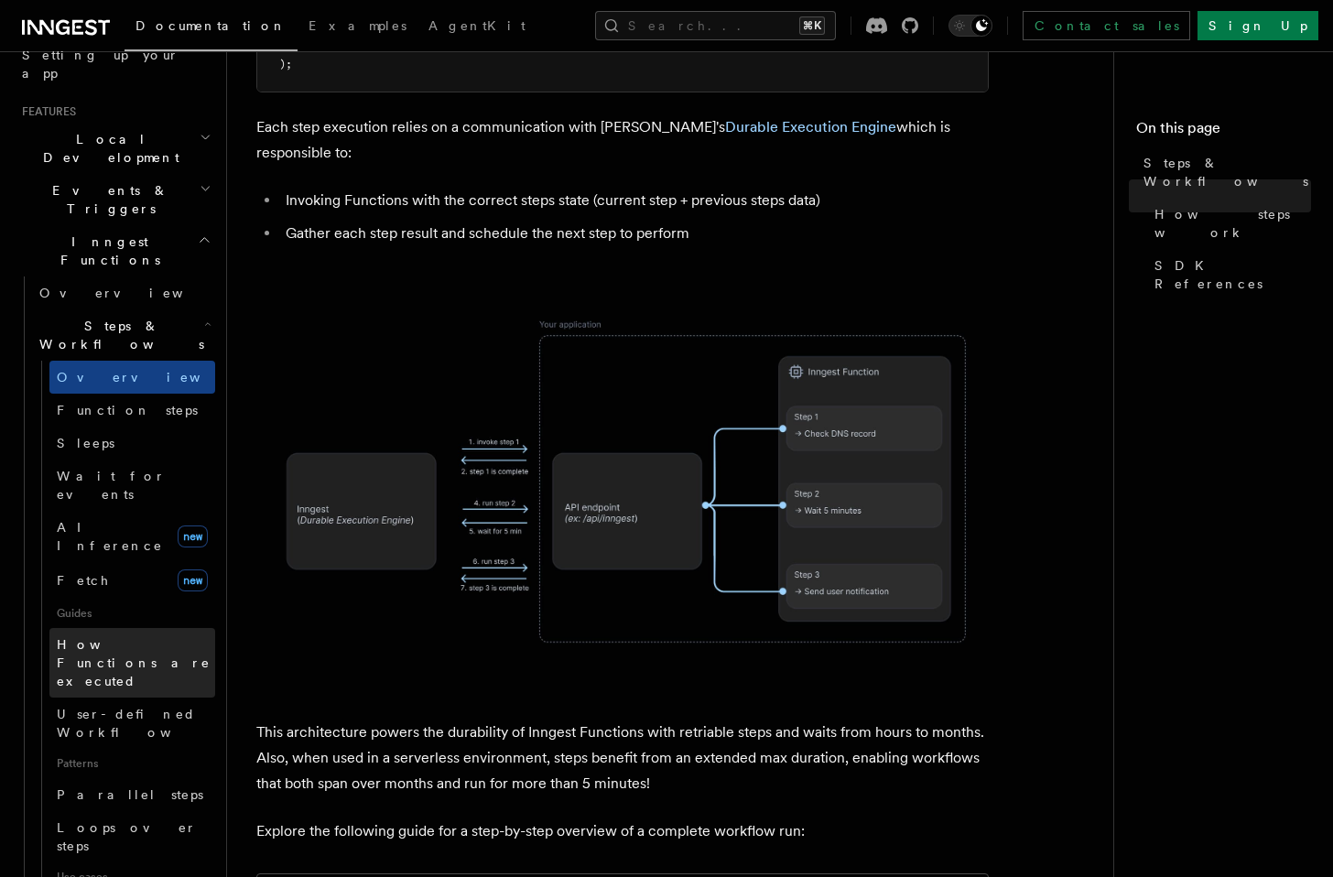
scroll to position [373, 0]
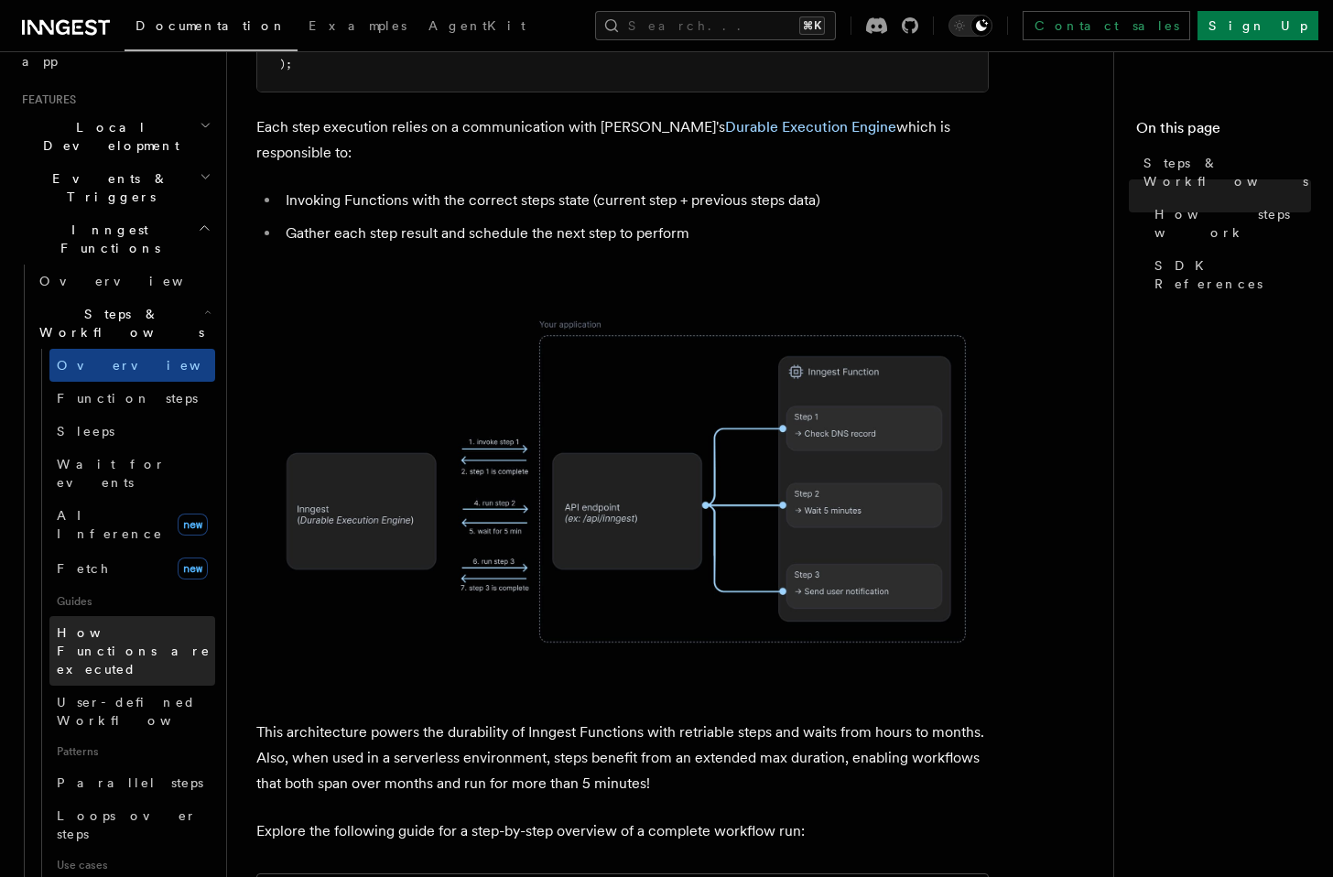
click at [135, 625] on span "How Functions are executed" at bounding box center [134, 650] width 154 height 51
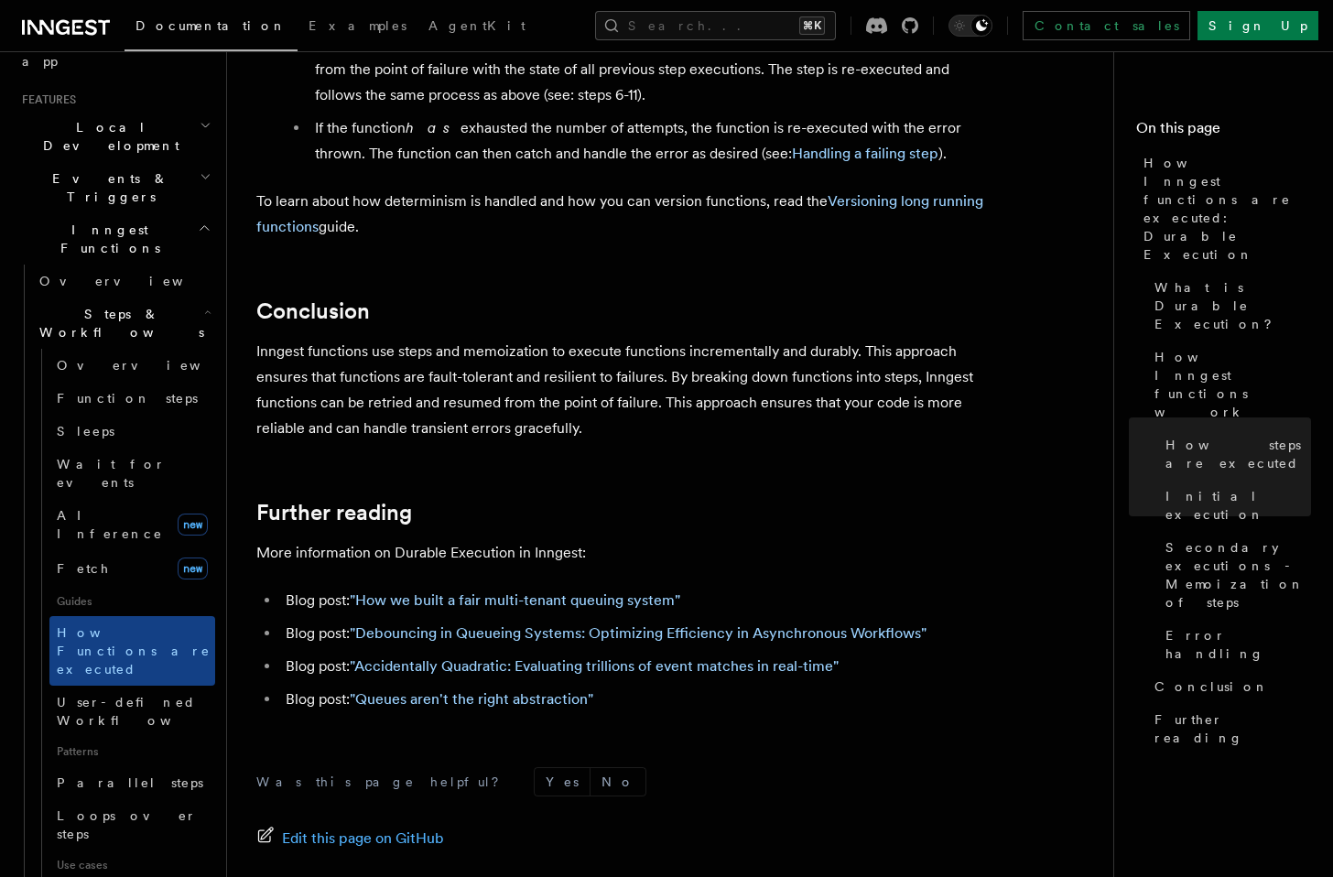
scroll to position [3464, 0]
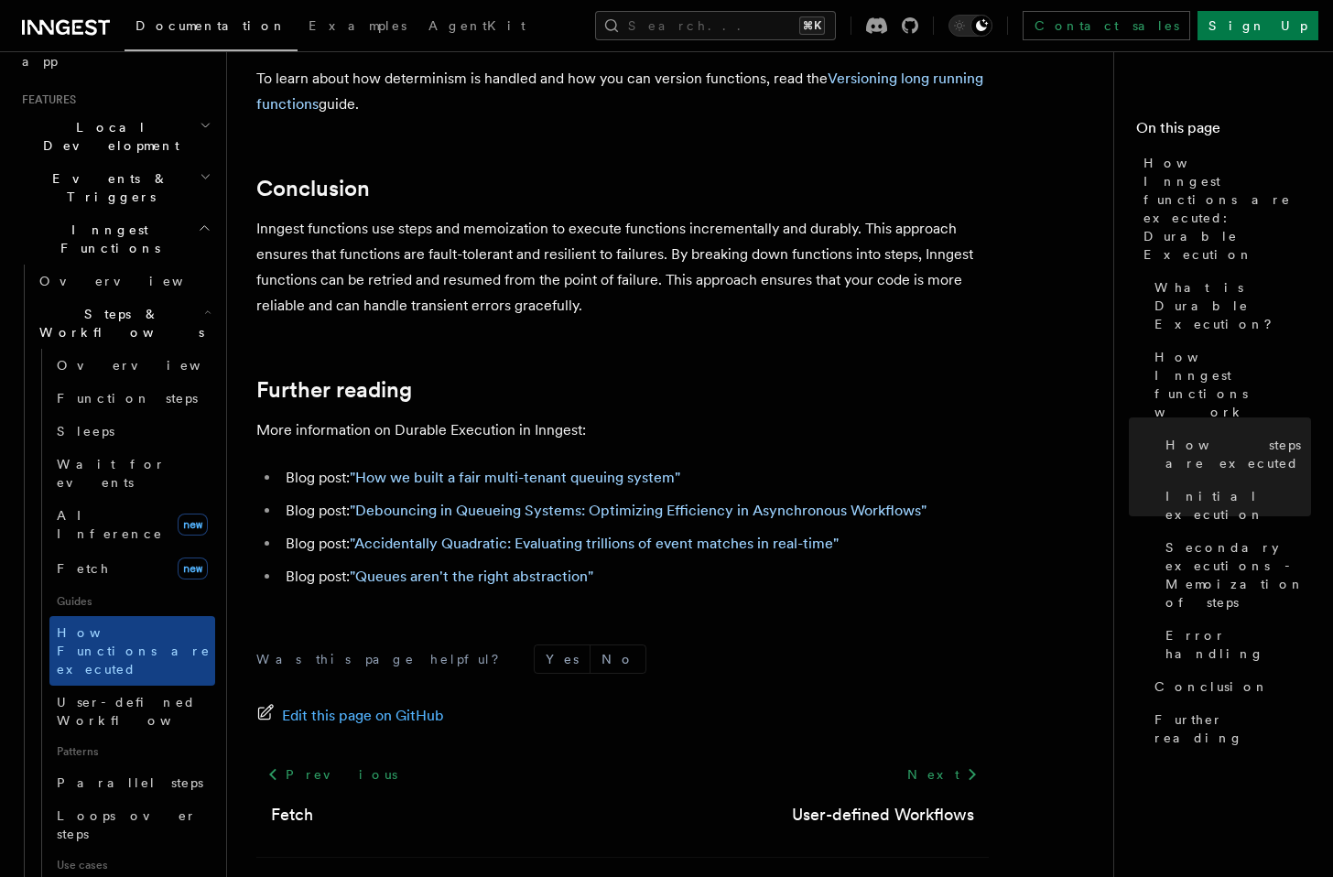
click at [701, 17] on button "Search... ⌘K" at bounding box center [715, 25] width 241 height 29
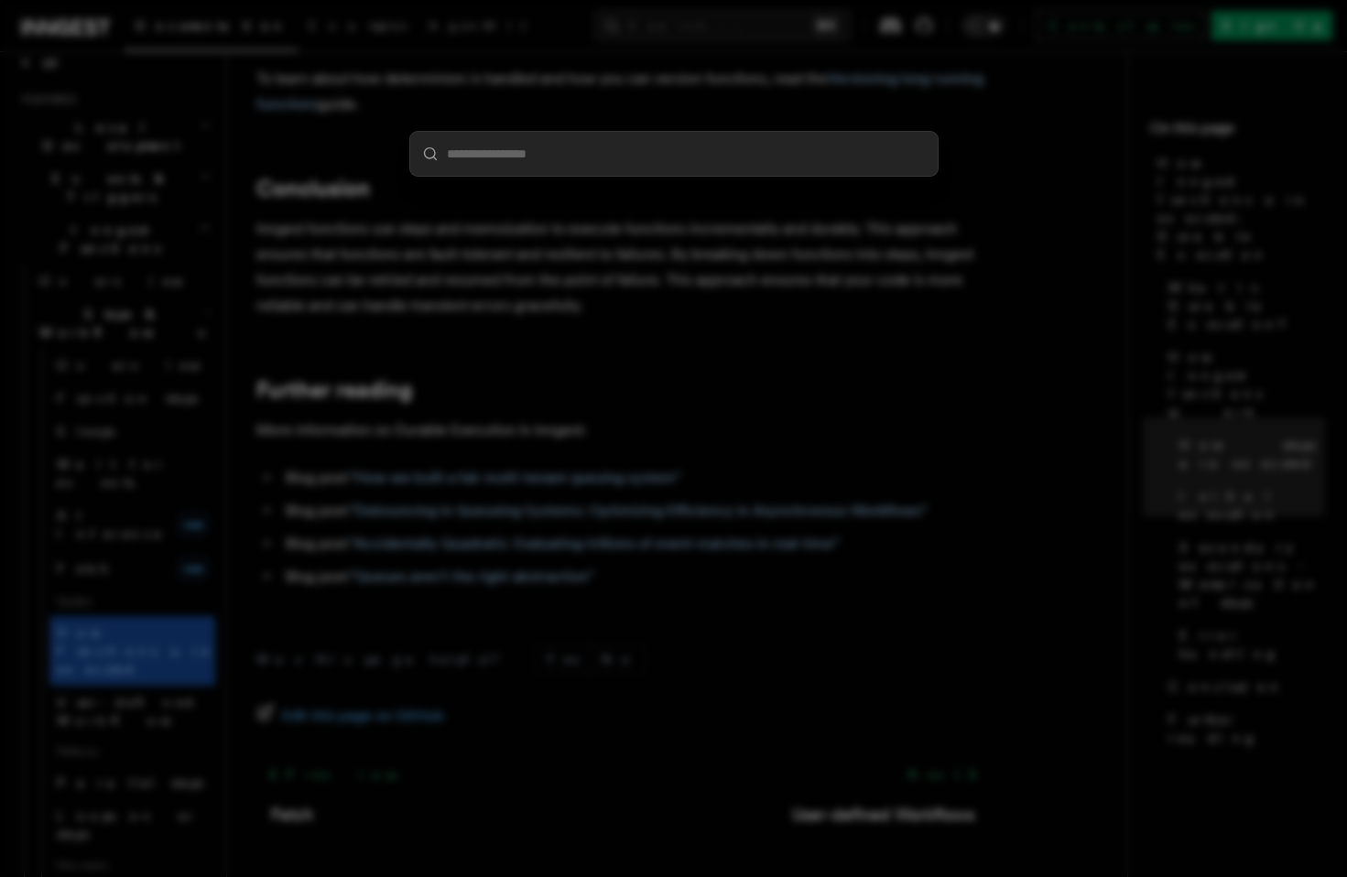
type input "**********"
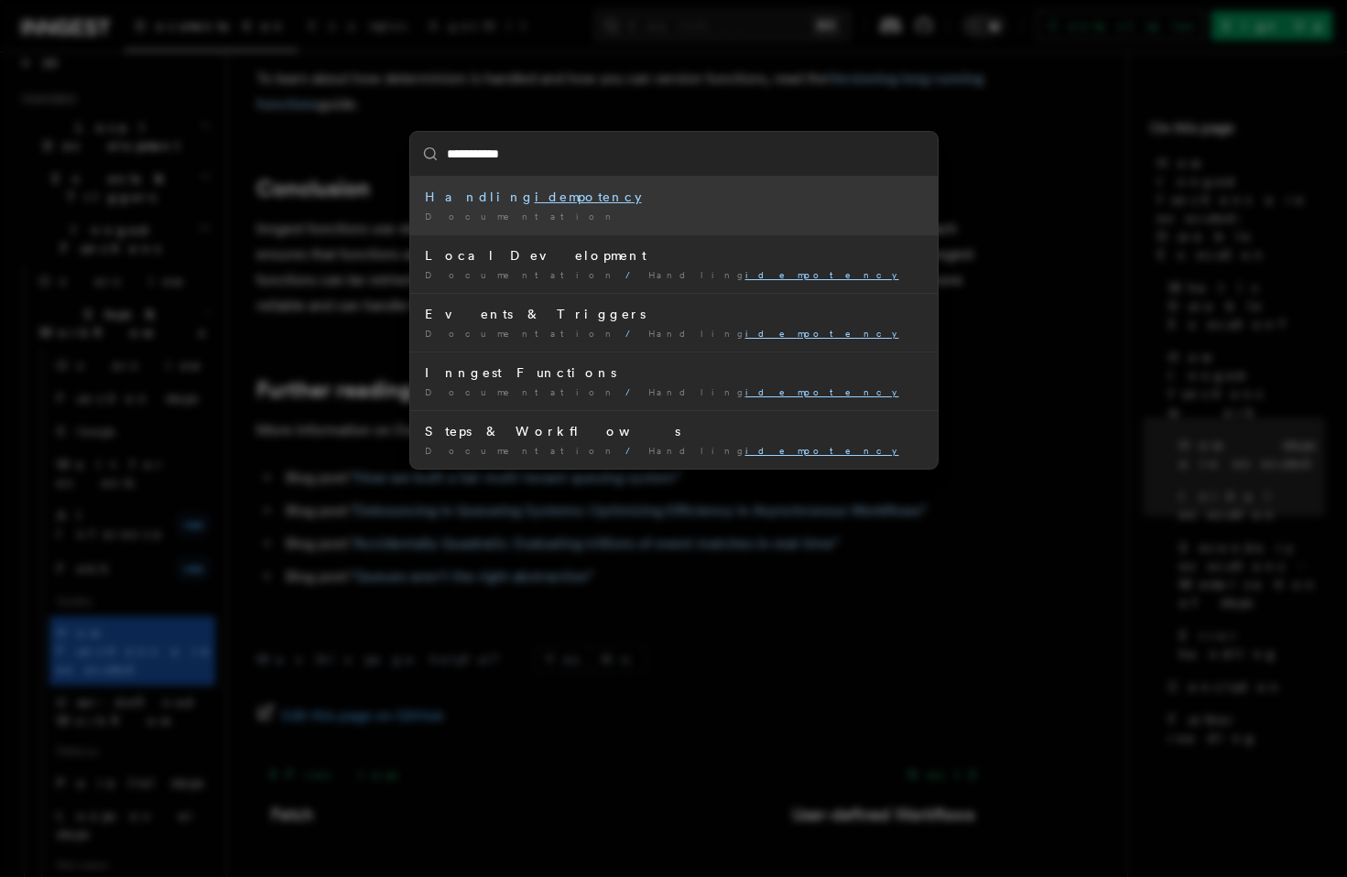
click at [622, 191] on div "Handling idempotency" at bounding box center [674, 197] width 498 height 18
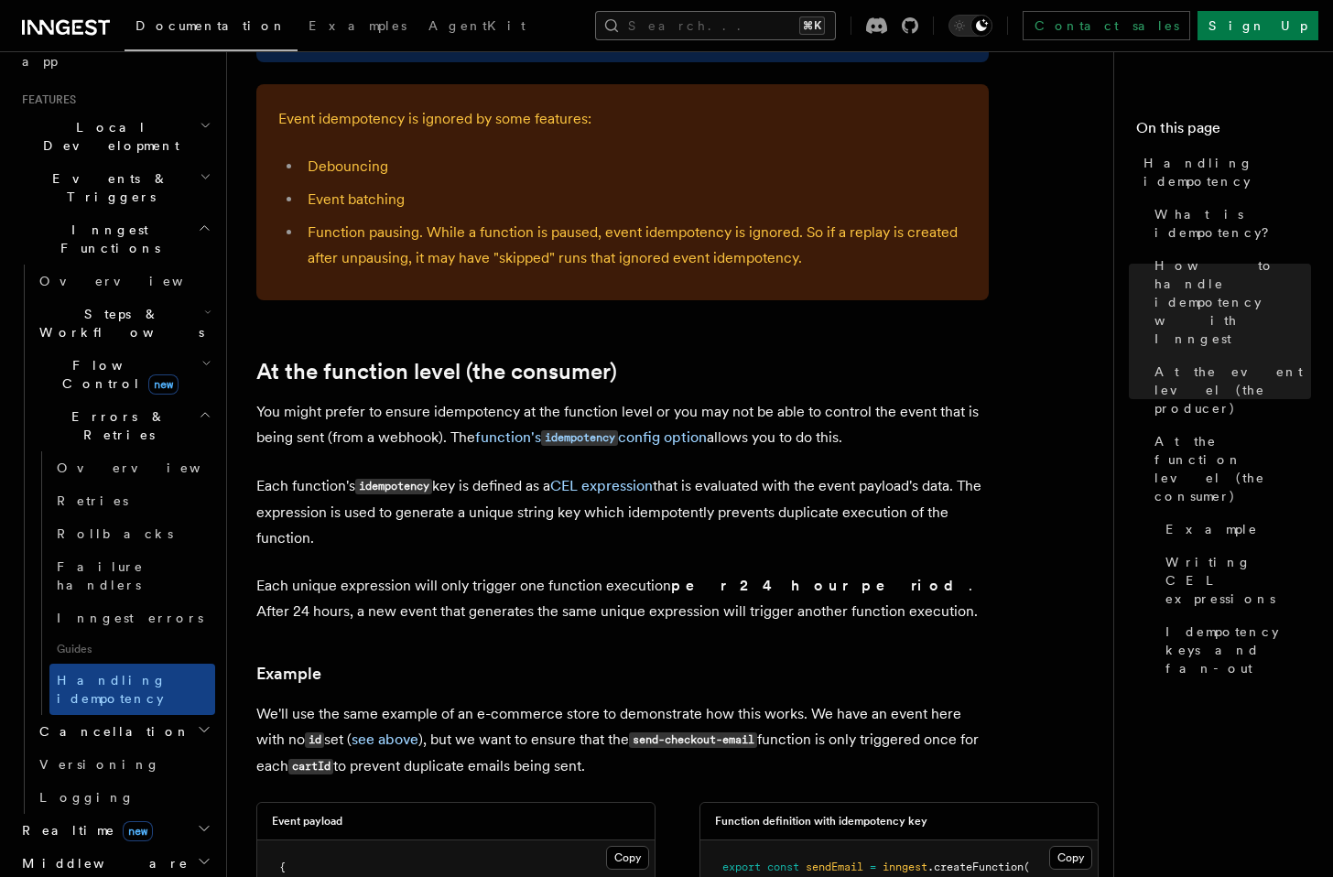
scroll to position [1168, 0]
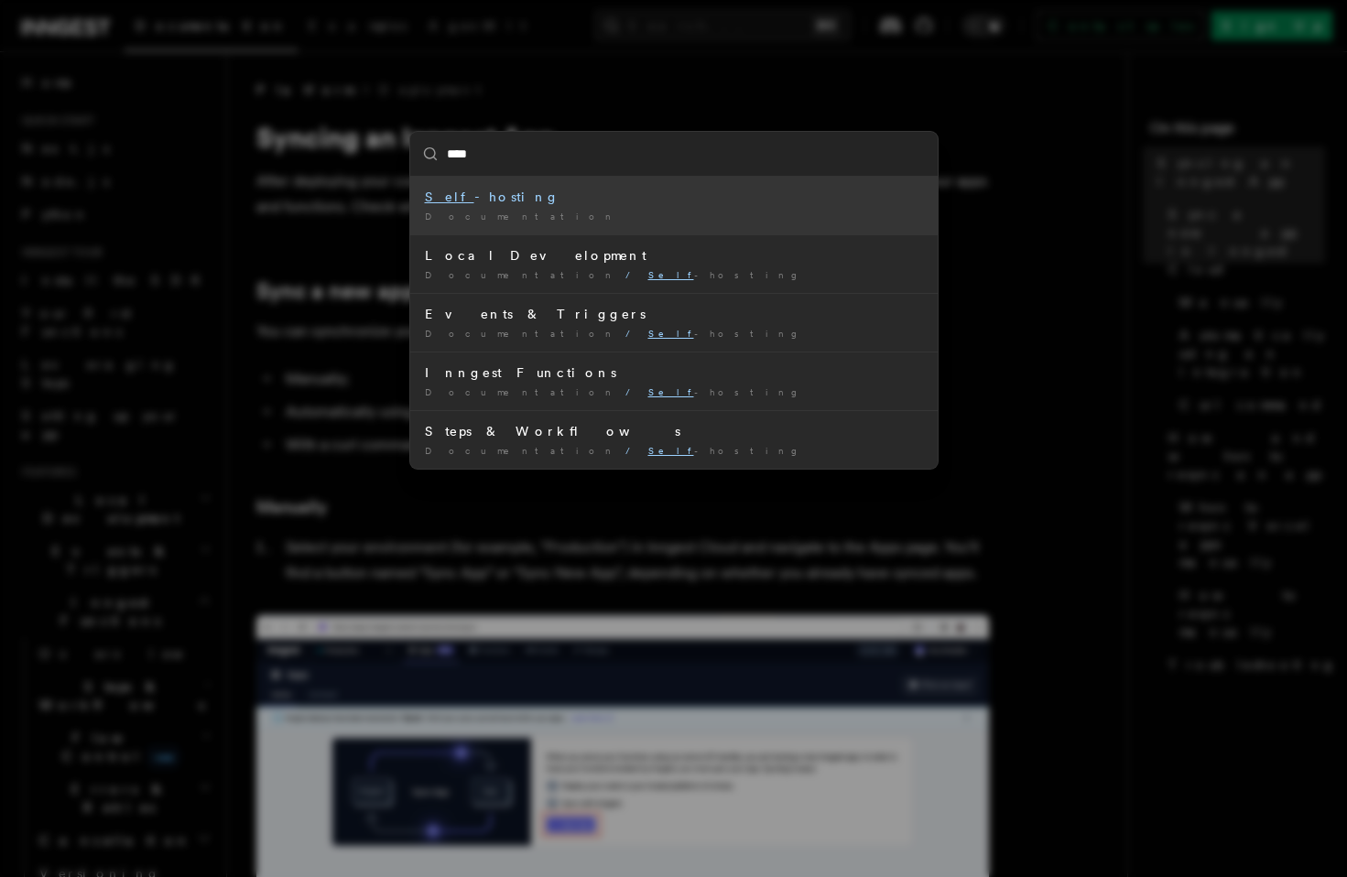
click at [602, 175] on input "****" at bounding box center [673, 154] width 527 height 44
click at [588, 195] on div "Self -hosting" at bounding box center [674, 197] width 498 height 18
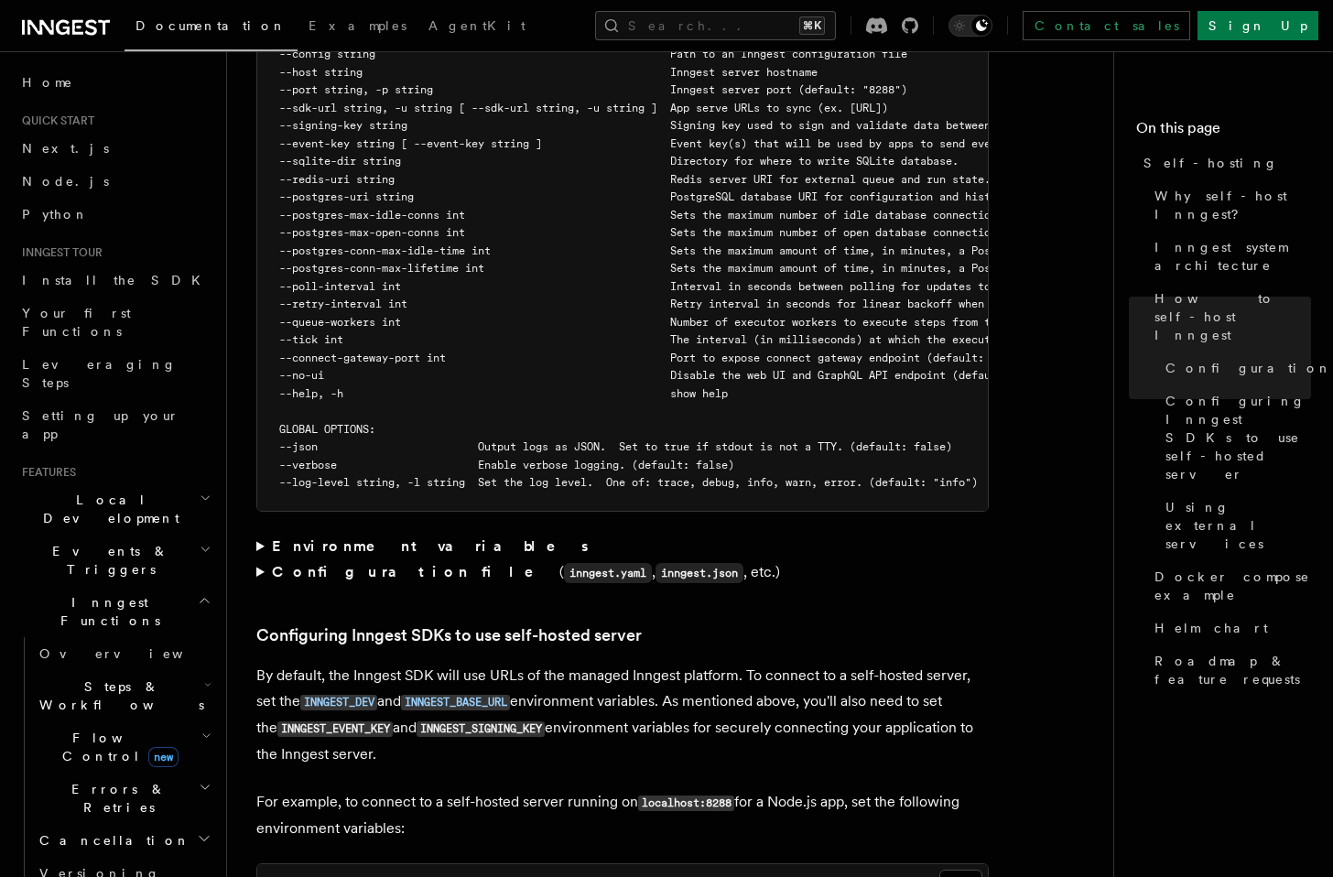
scroll to position [3638, 0]
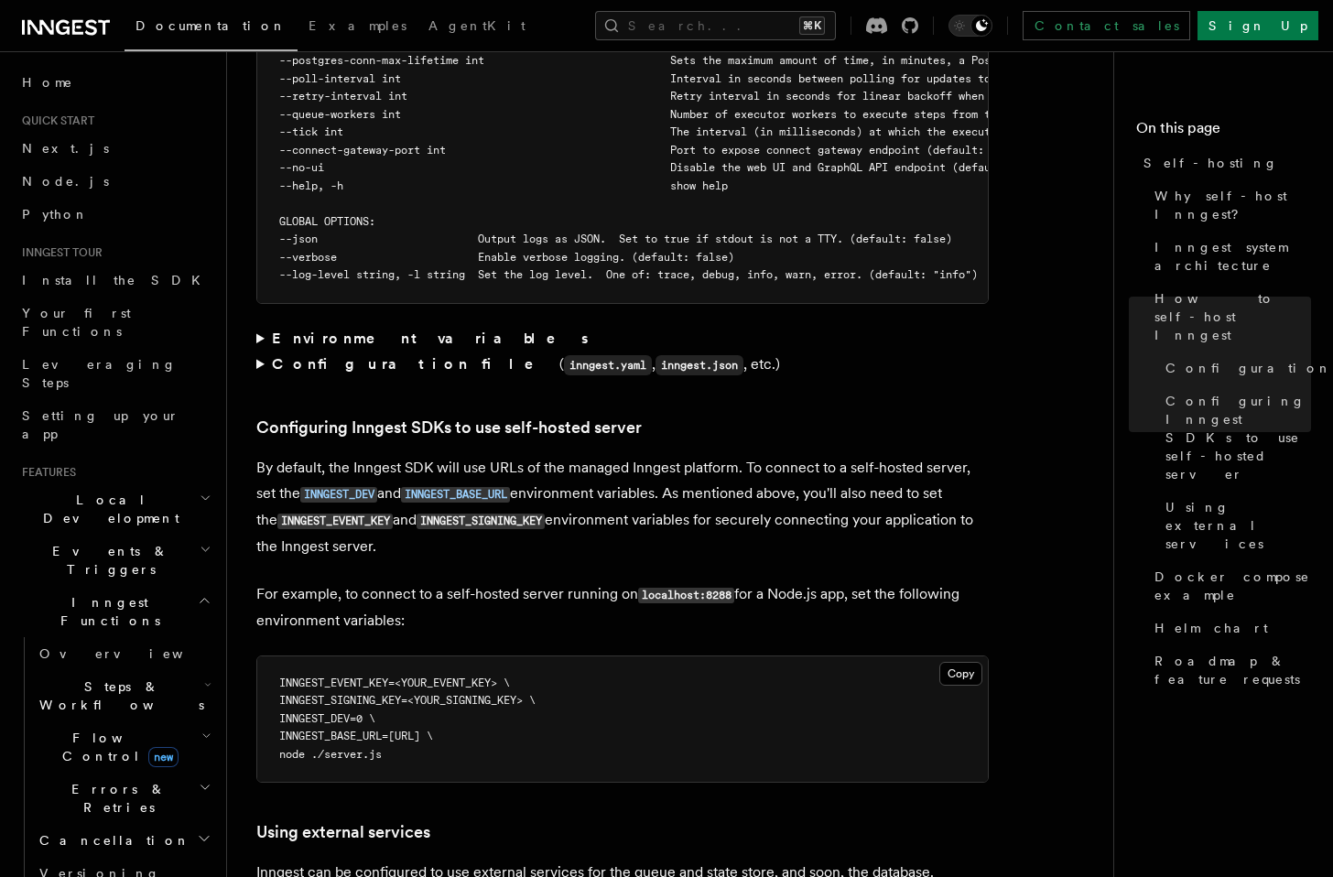
click at [325, 355] on strong "Configuration file" at bounding box center [416, 363] width 288 height 17
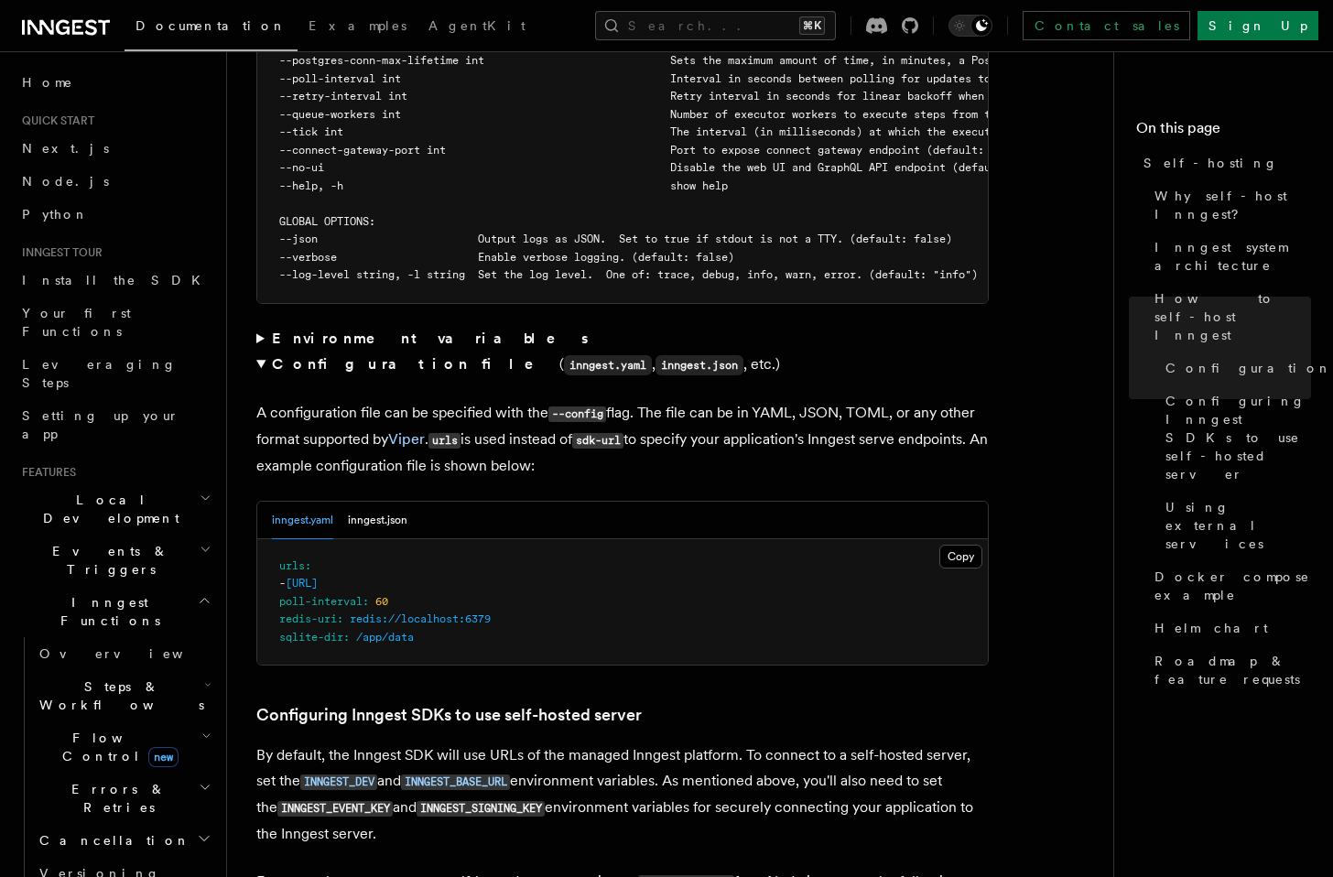
click at [320, 355] on strong "Configuration file" at bounding box center [416, 363] width 288 height 17
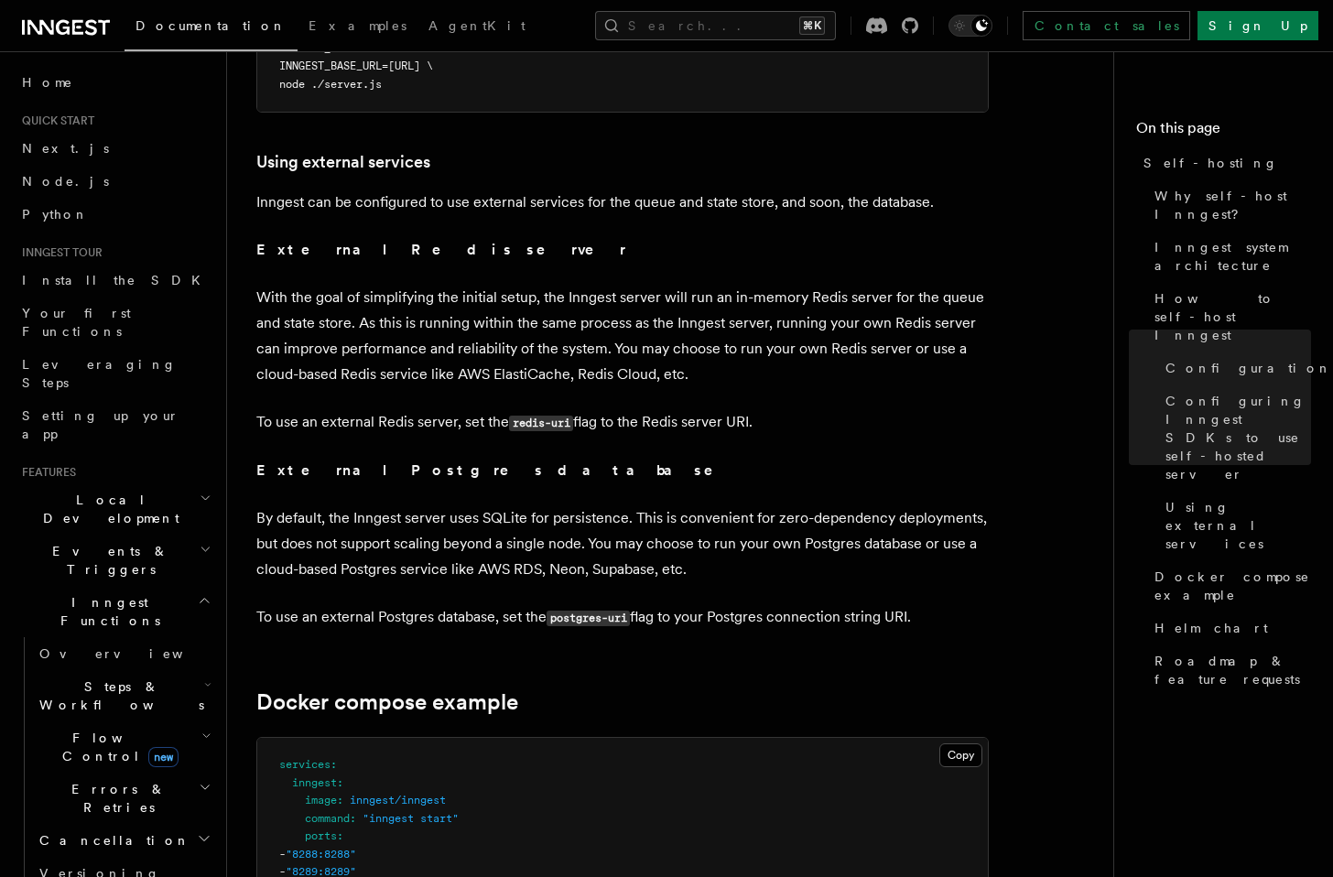
scroll to position [4320, 0]
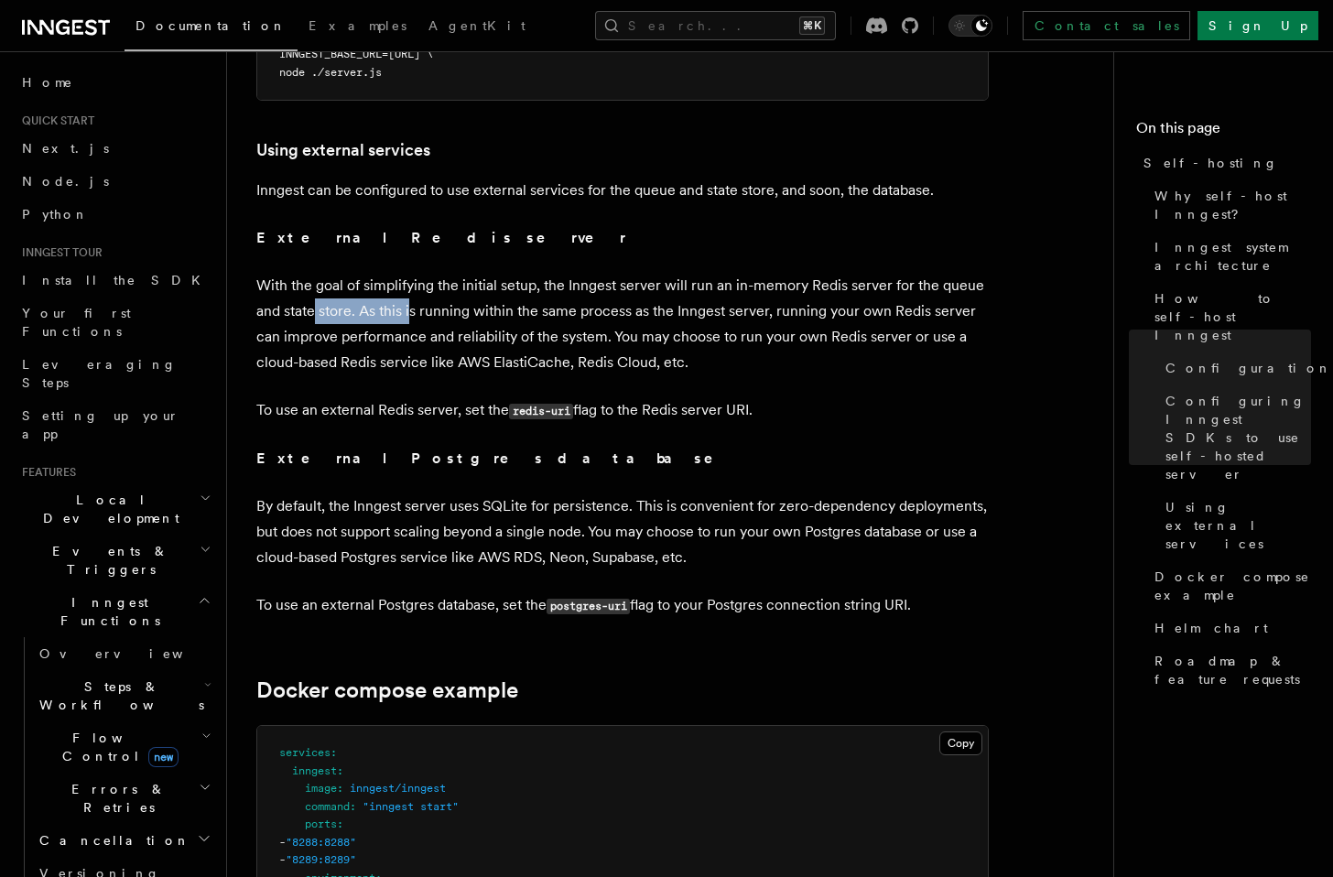
drag, startPoint x: 316, startPoint y: 289, endPoint x: 418, endPoint y: 292, distance: 102.6
click at [411, 286] on p "With the goal of simplifying the initial setup, the Inngest server will run an …" at bounding box center [622, 324] width 733 height 103
drag, startPoint x: 432, startPoint y: 383, endPoint x: 518, endPoint y: 384, distance: 86.1
click at [518, 397] on p "To use an external Redis server, set the redis-uri flag to the Redis server URI." at bounding box center [622, 410] width 733 height 27
drag, startPoint x: 496, startPoint y: 378, endPoint x: 809, endPoint y: 376, distance: 312.3
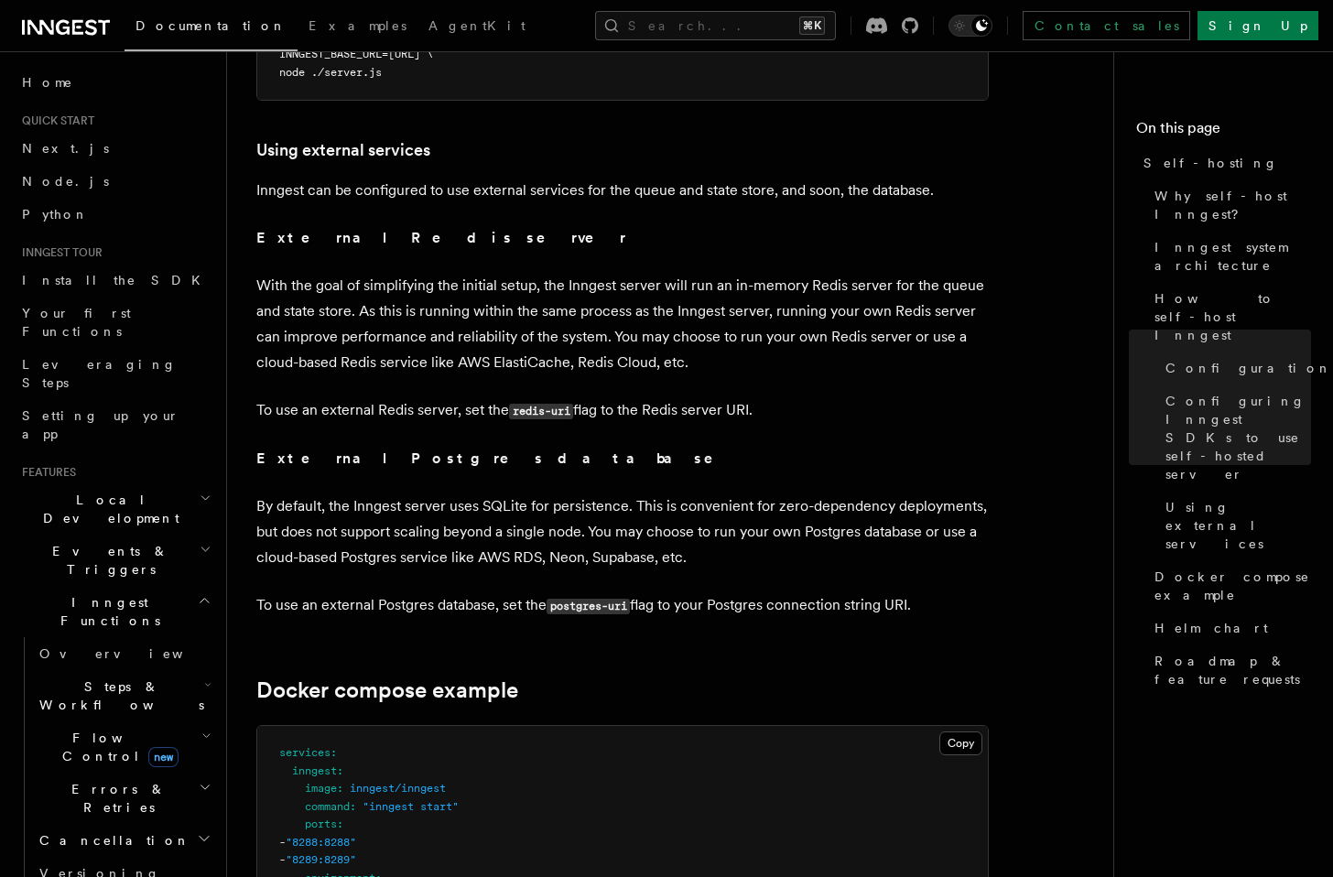
click at [809, 397] on p "To use an external Redis server, set the redis-uri flag to the Redis server URI." at bounding box center [622, 410] width 733 height 27
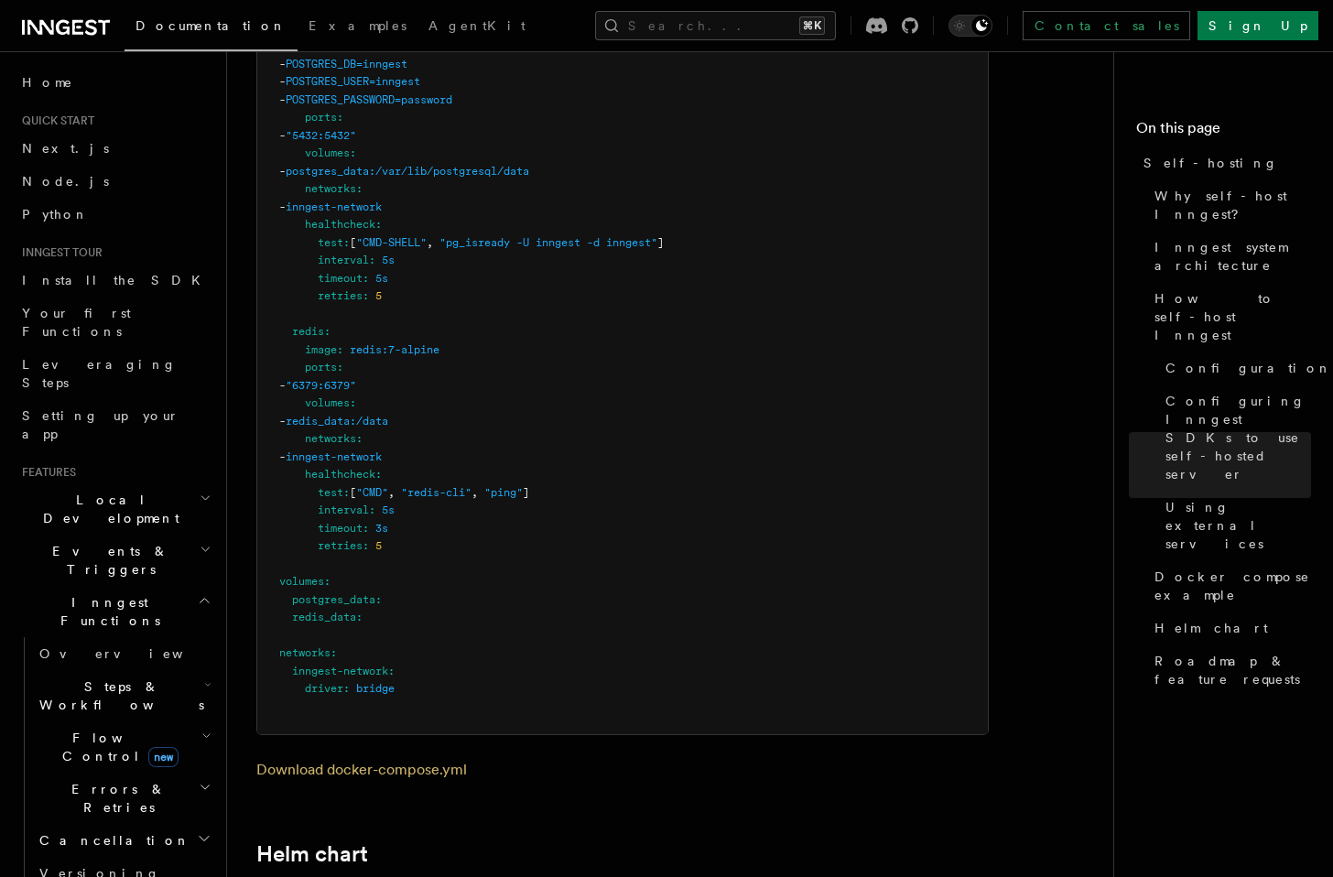
scroll to position [6081, 0]
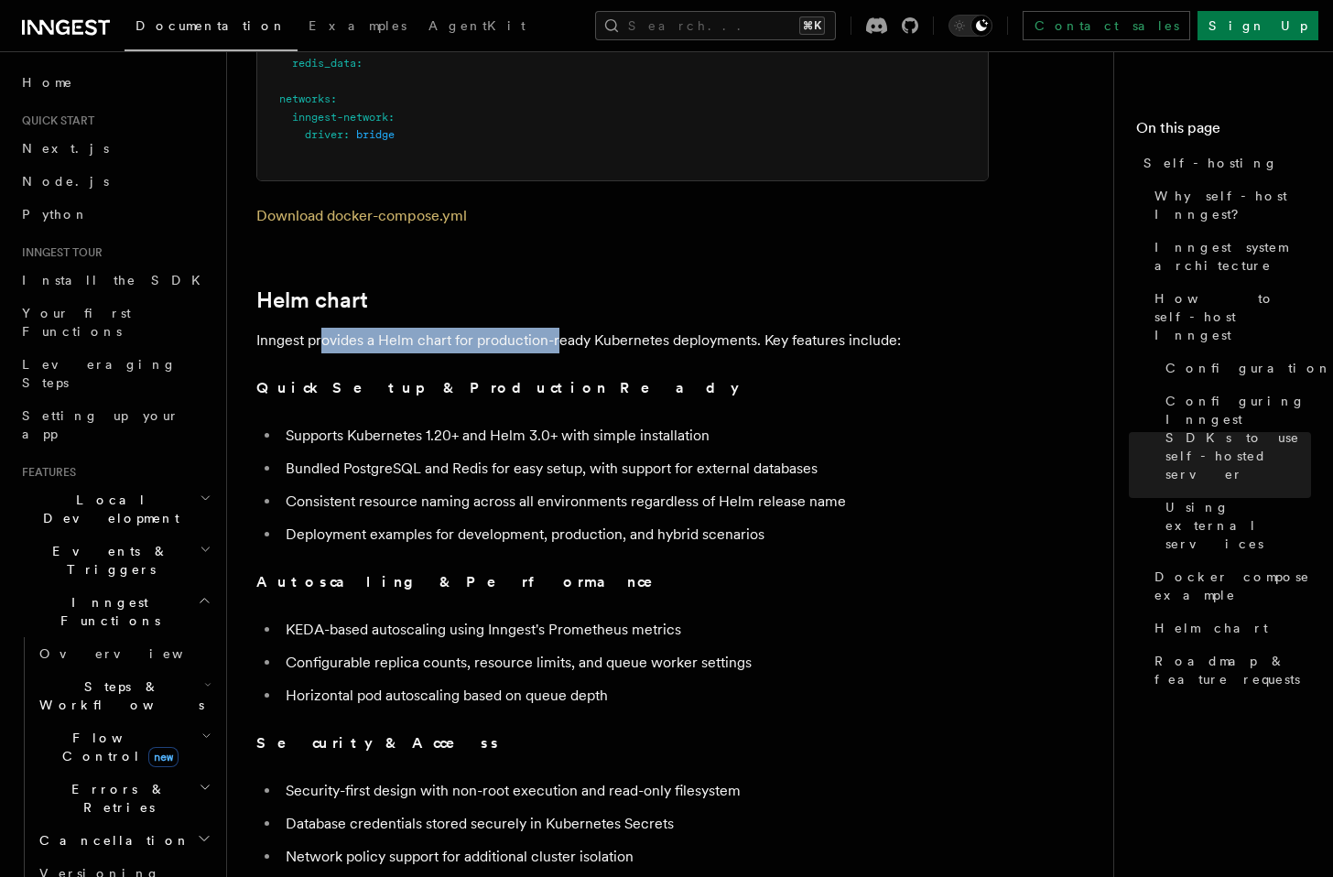
drag, startPoint x: 321, startPoint y: 312, endPoint x: 563, endPoint y: 324, distance: 242.0
click at [559, 328] on p "Inngest provides a Helm chart for production-ready Kubernetes deployments. Key …" at bounding box center [622, 341] width 733 height 26
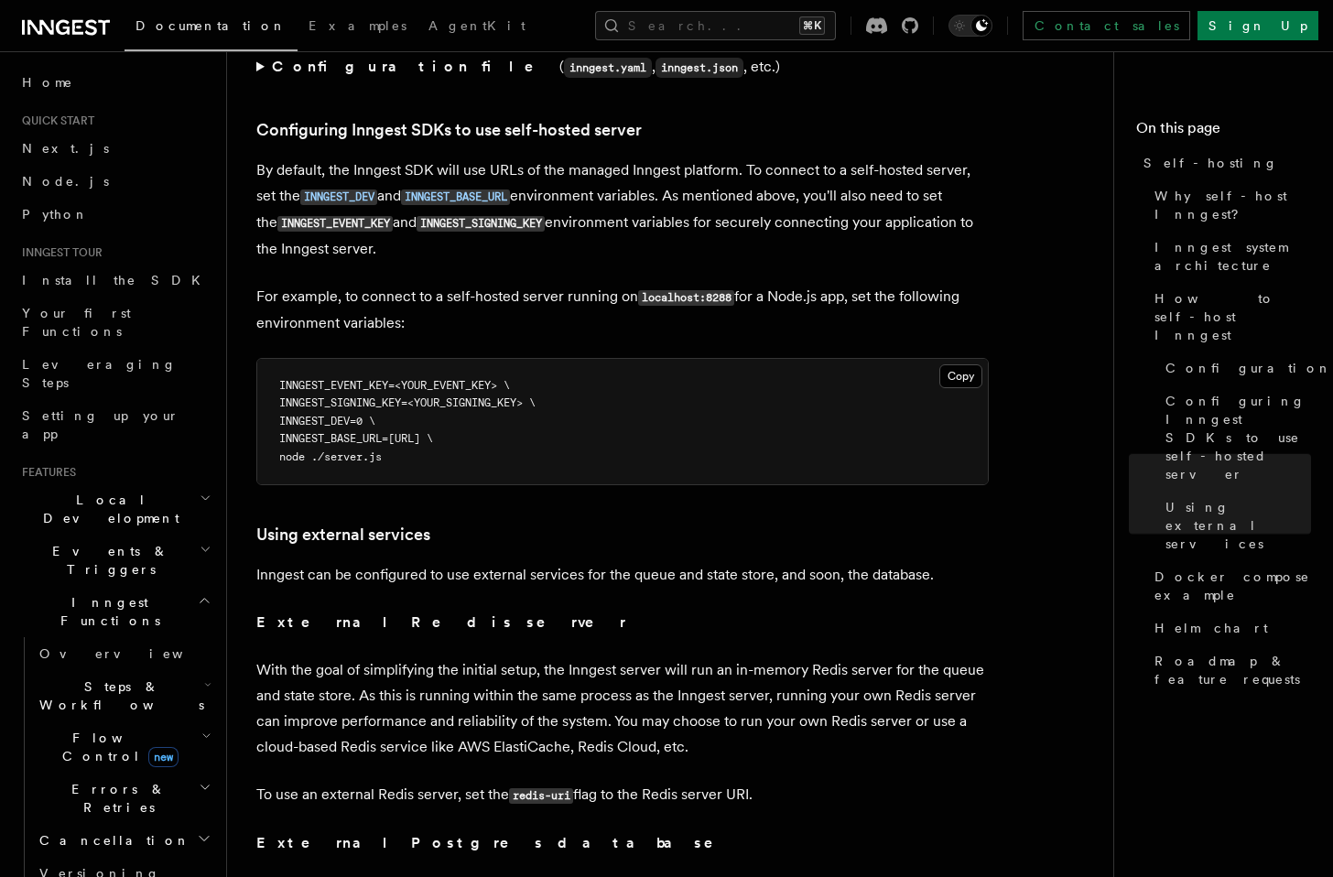
scroll to position [0, 0]
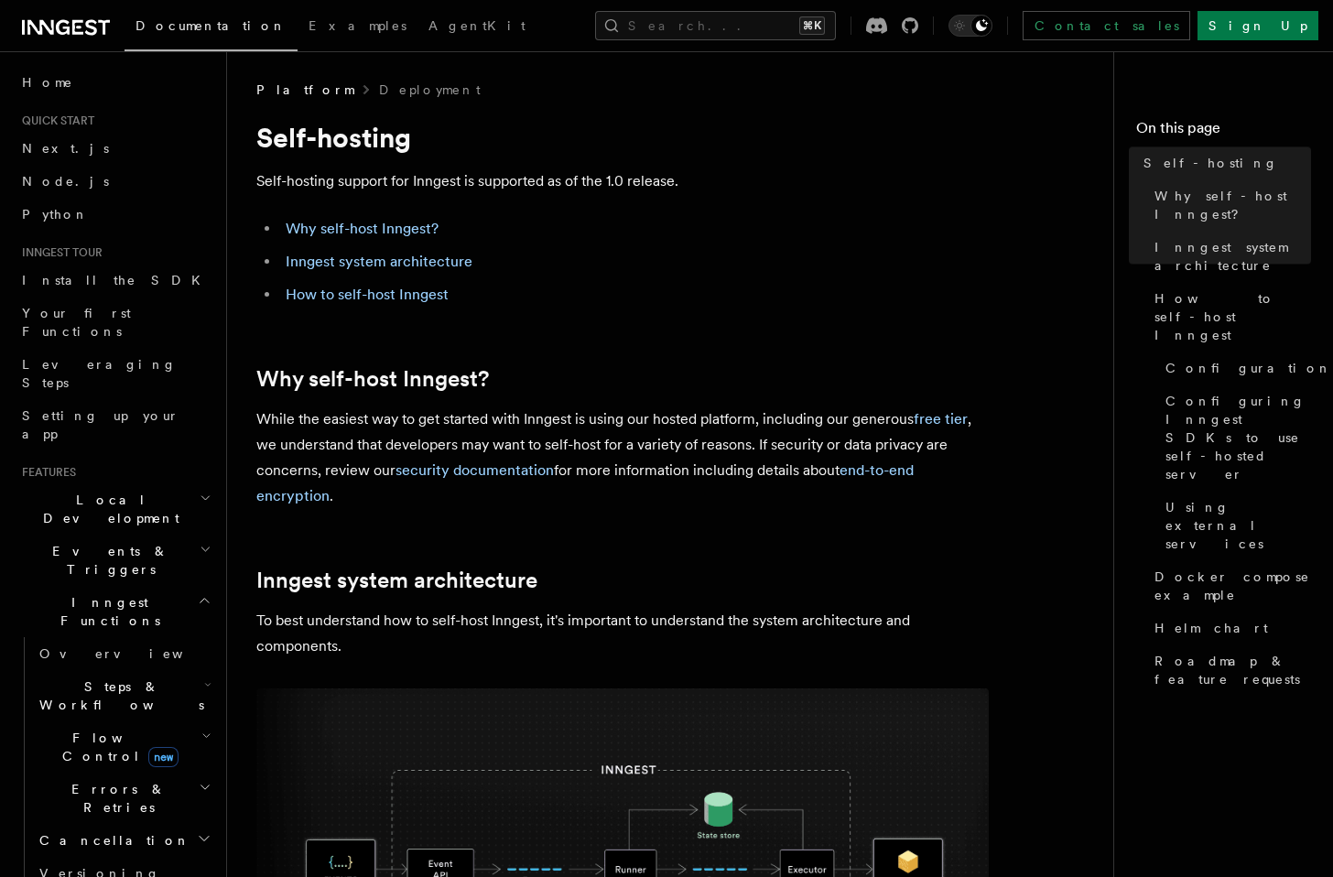
click at [640, 282] on li "How to self-host Inngest" at bounding box center [634, 295] width 709 height 26
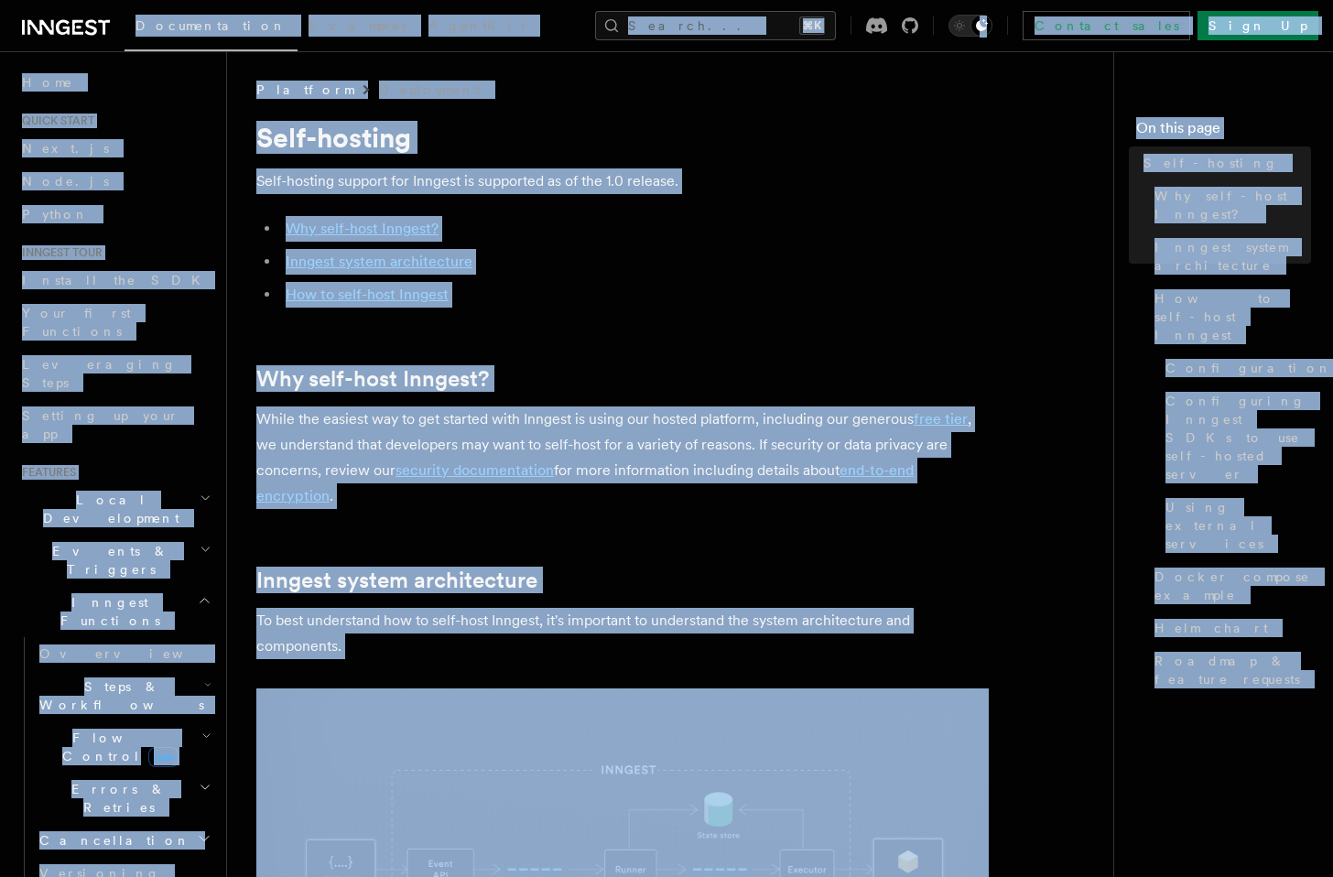
copy body "Documentation Examples AgentKit Search... ⌘K Contact sales Sign Up Search... Do…"
click at [624, 252] on li "Inngest system architecture" at bounding box center [634, 262] width 709 height 26
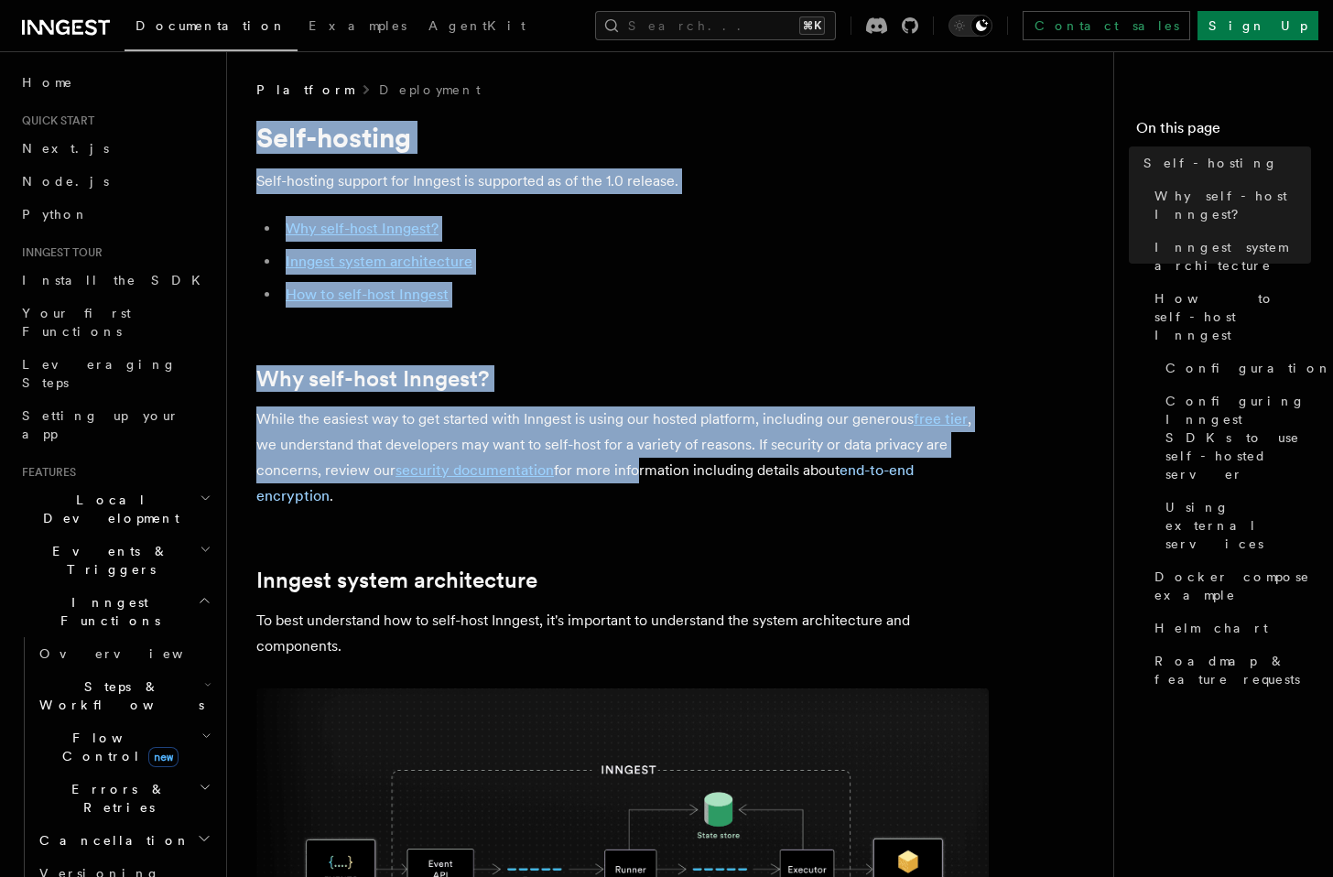
drag, startPoint x: 255, startPoint y: 147, endPoint x: 607, endPoint y: 417, distance: 442.8
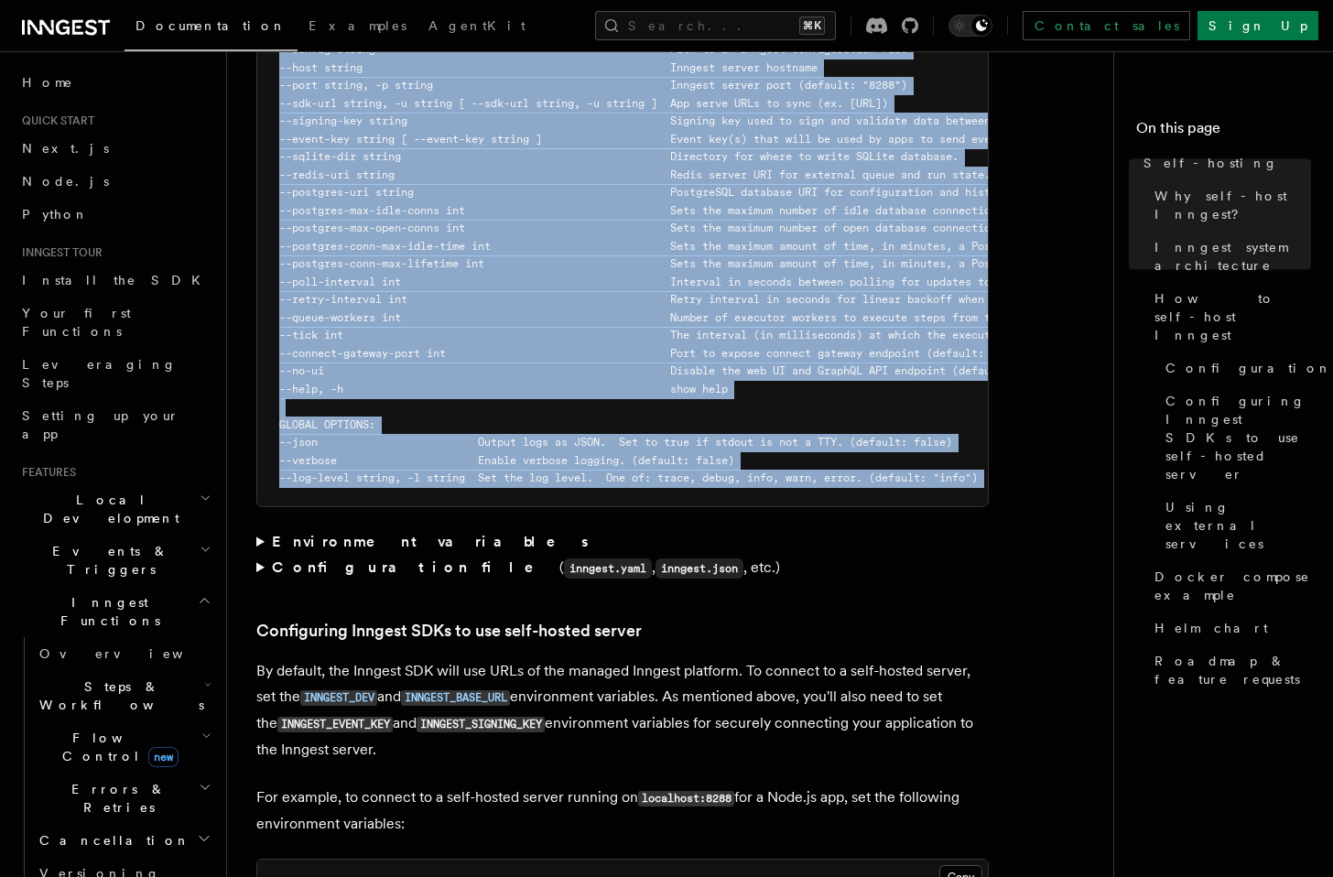
scroll to position [7000, 0]
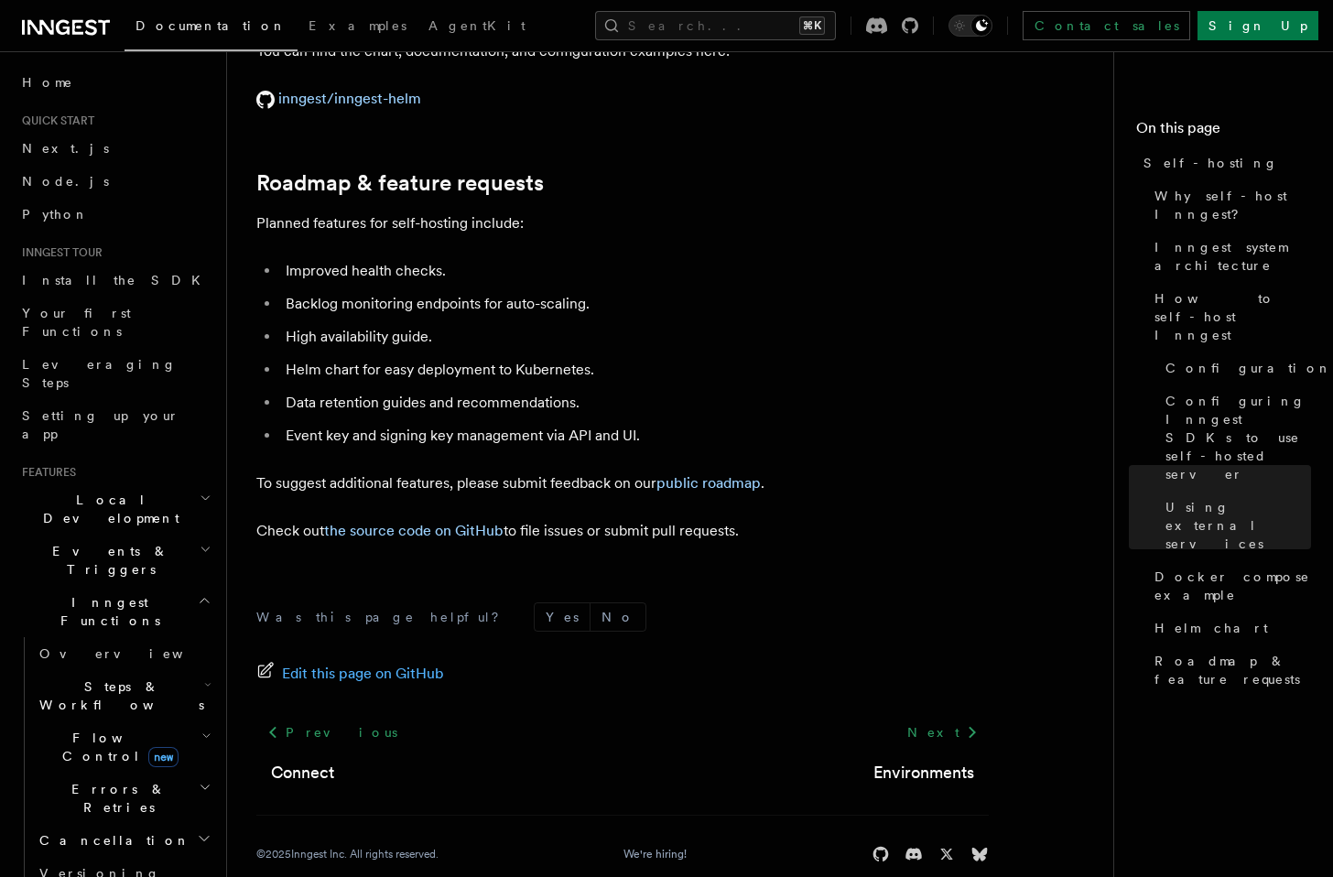
drag, startPoint x: 257, startPoint y: 143, endPoint x: 834, endPoint y: 496, distance: 676.5
copy article "Self-hosting Self-hosting support for Inngest is supported as of the 1.0 releas…"
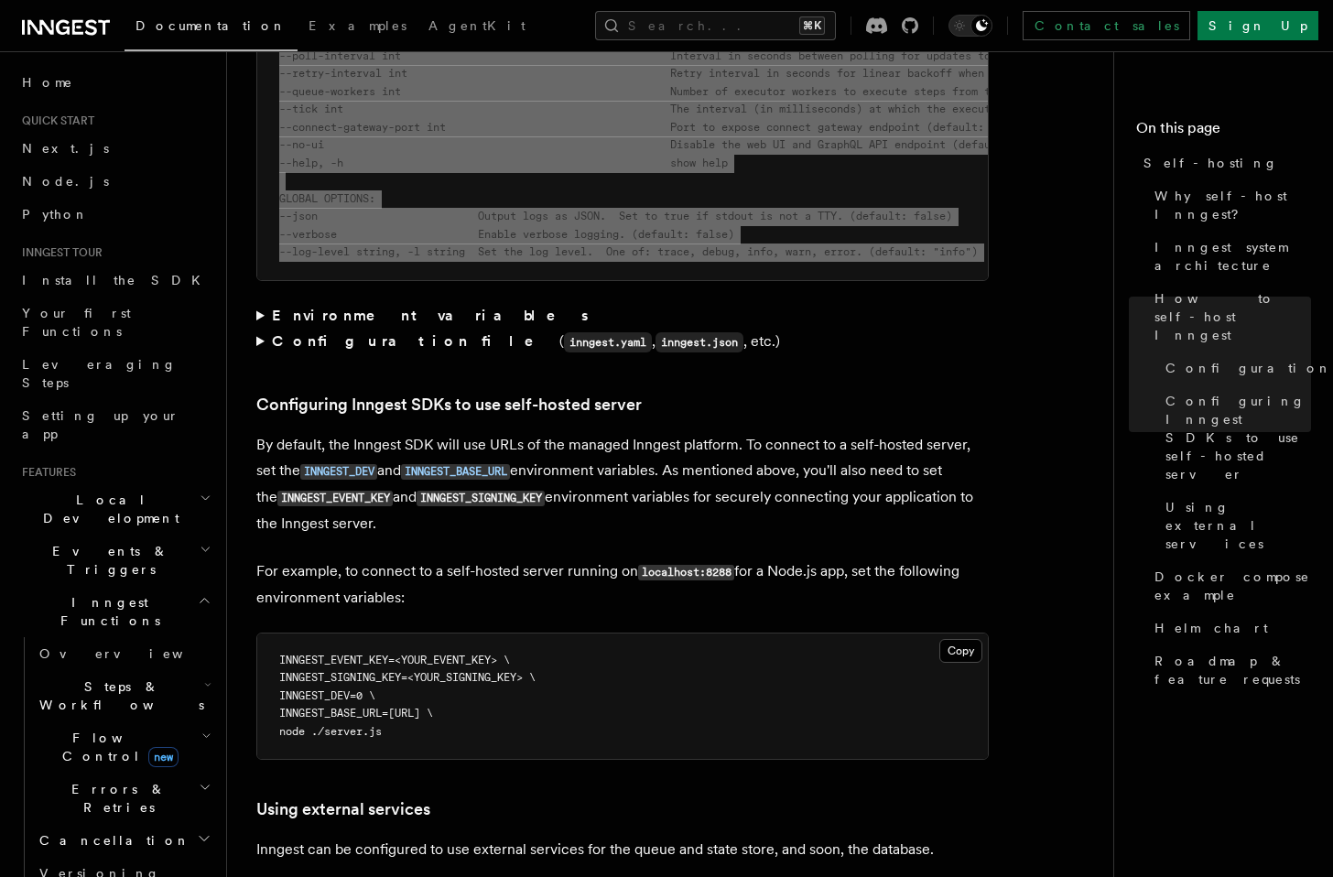
scroll to position [3614, 0]
